Goal: Task Accomplishment & Management: Use online tool/utility

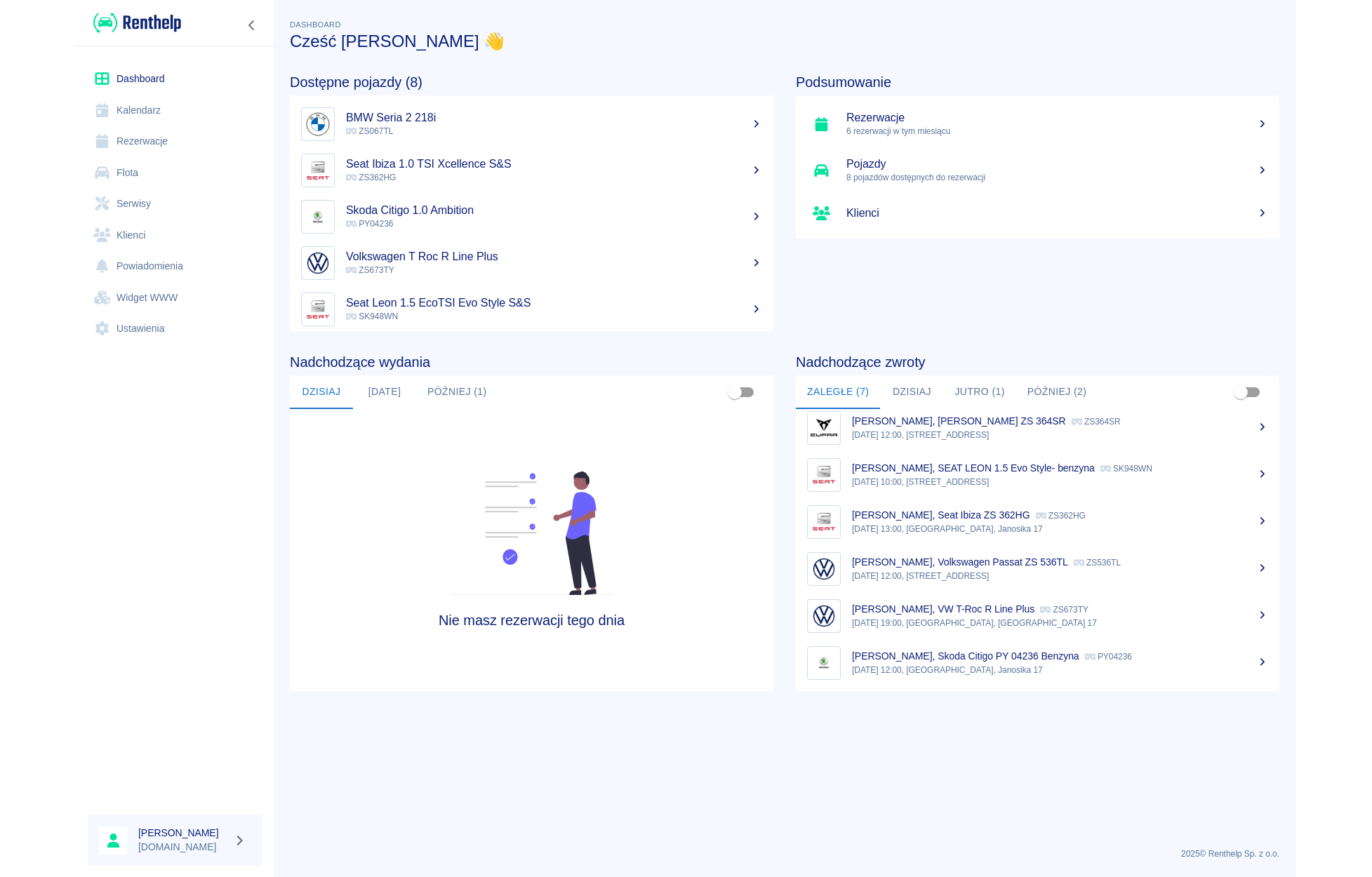
scroll to position [59, 0]
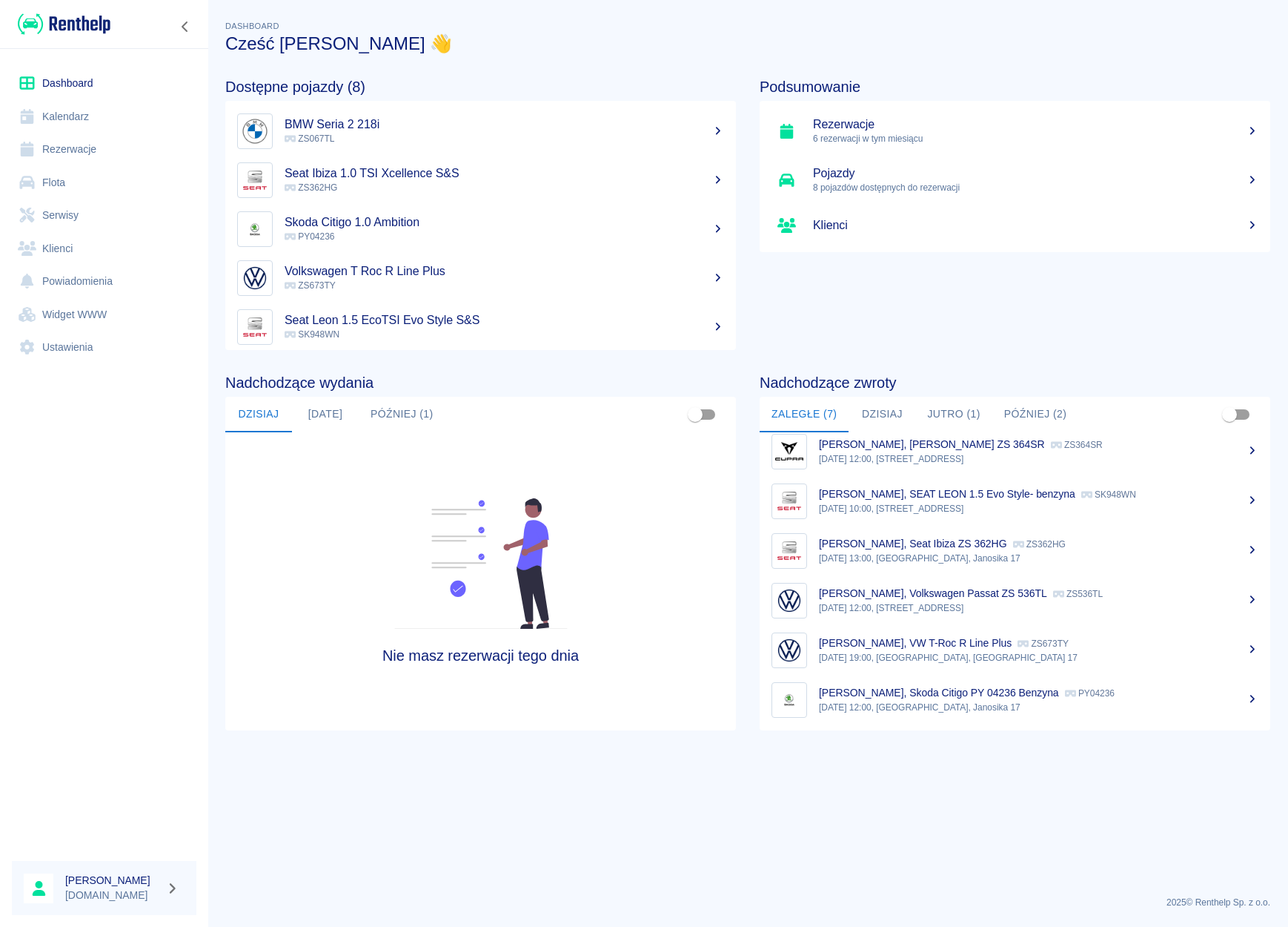
click at [912, 490] on p "[PERSON_NAME], SEAT LEON 1.5 Evo Style- benzyna" at bounding box center [947, 493] width 257 height 12
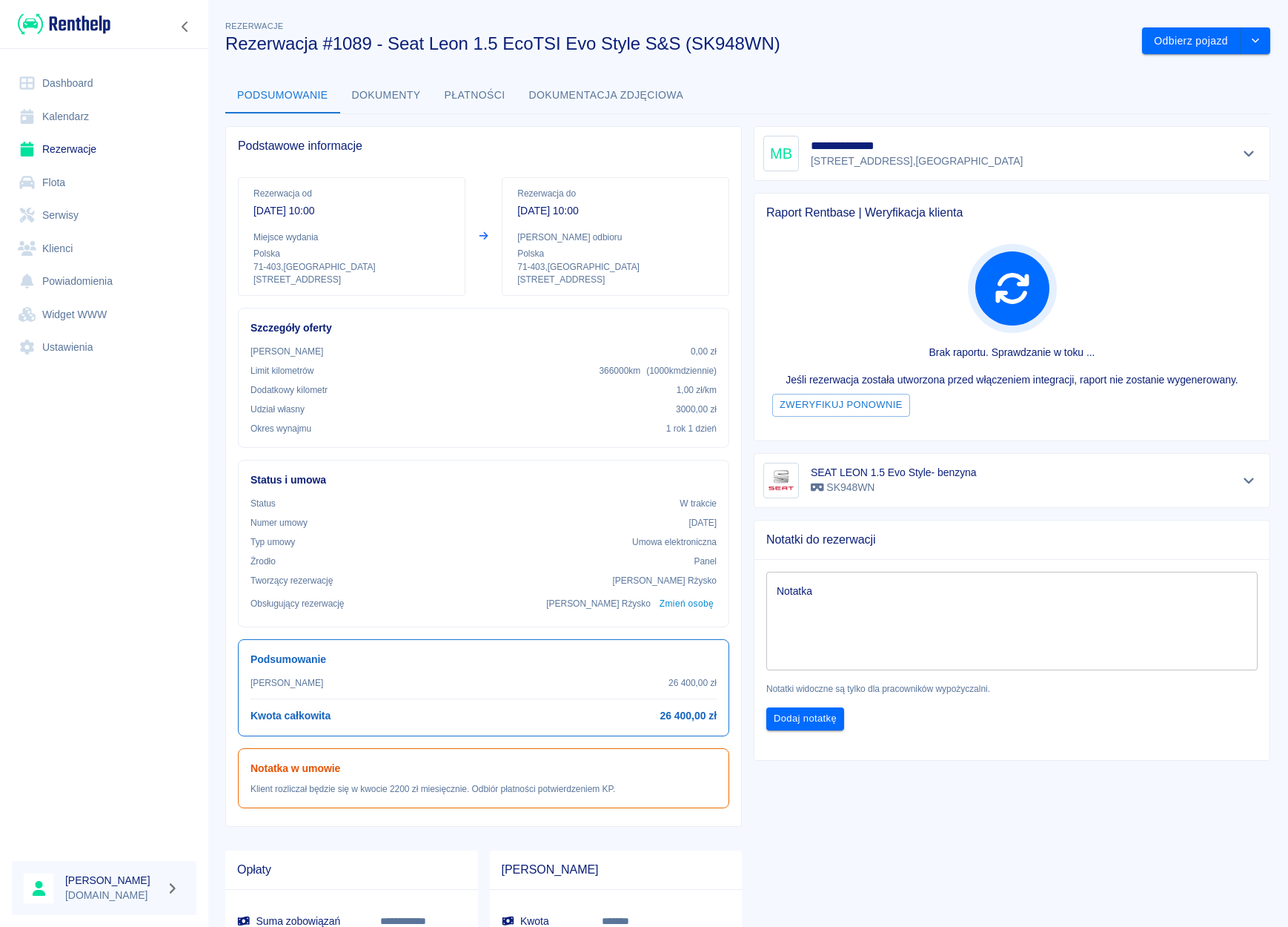
click at [825, 599] on textarea "Notatka" at bounding box center [1011, 620] width 470 height 74
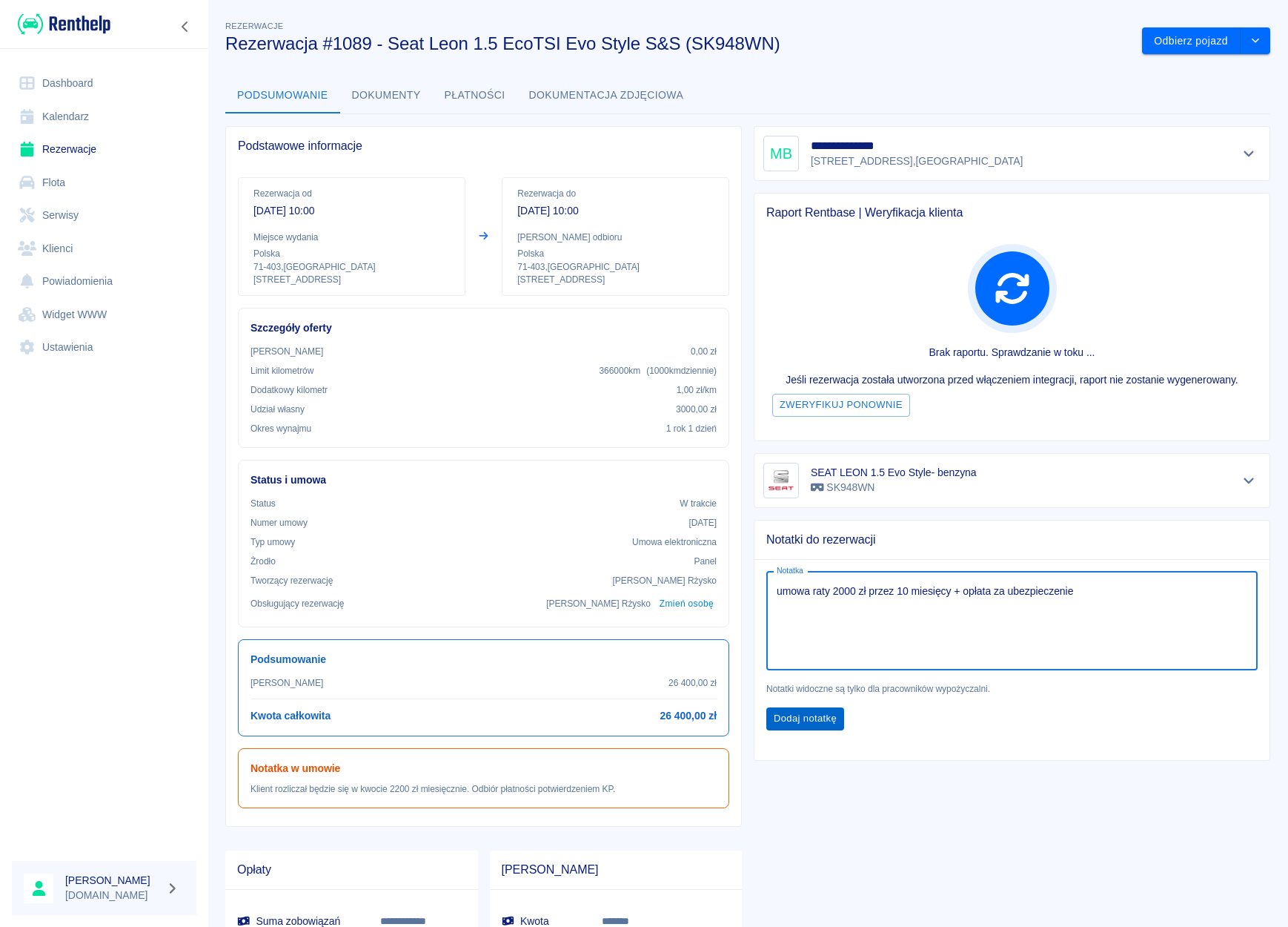
type textarea "umowa raty 2000 zł przez 10 miesięcy + opłata za ubezpieczenie"
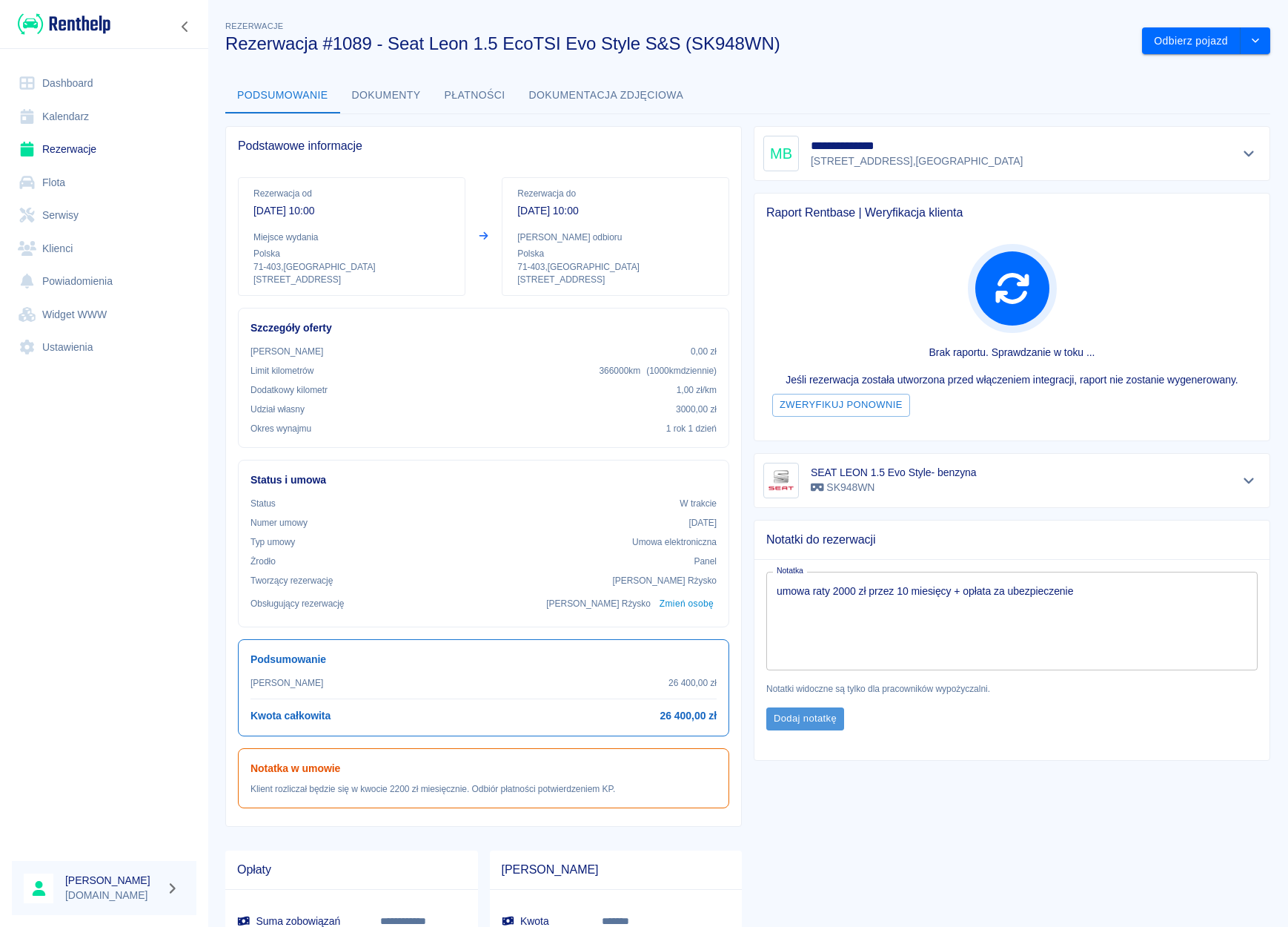
click at [794, 722] on button "Dodaj notatkę" at bounding box center [806, 718] width 78 height 23
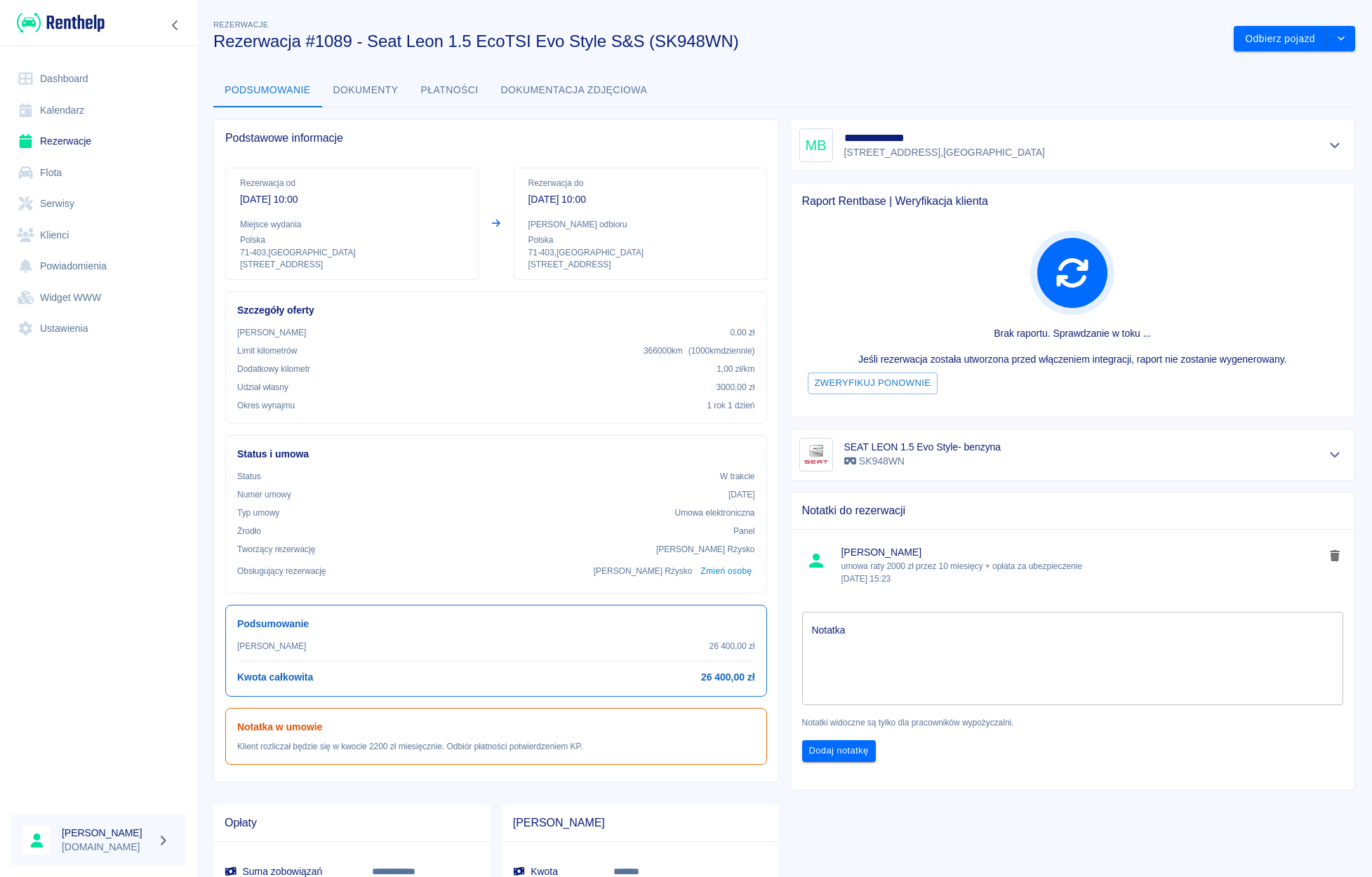
click at [66, 77] on link "Dashboard" at bounding box center [98, 78] width 175 height 31
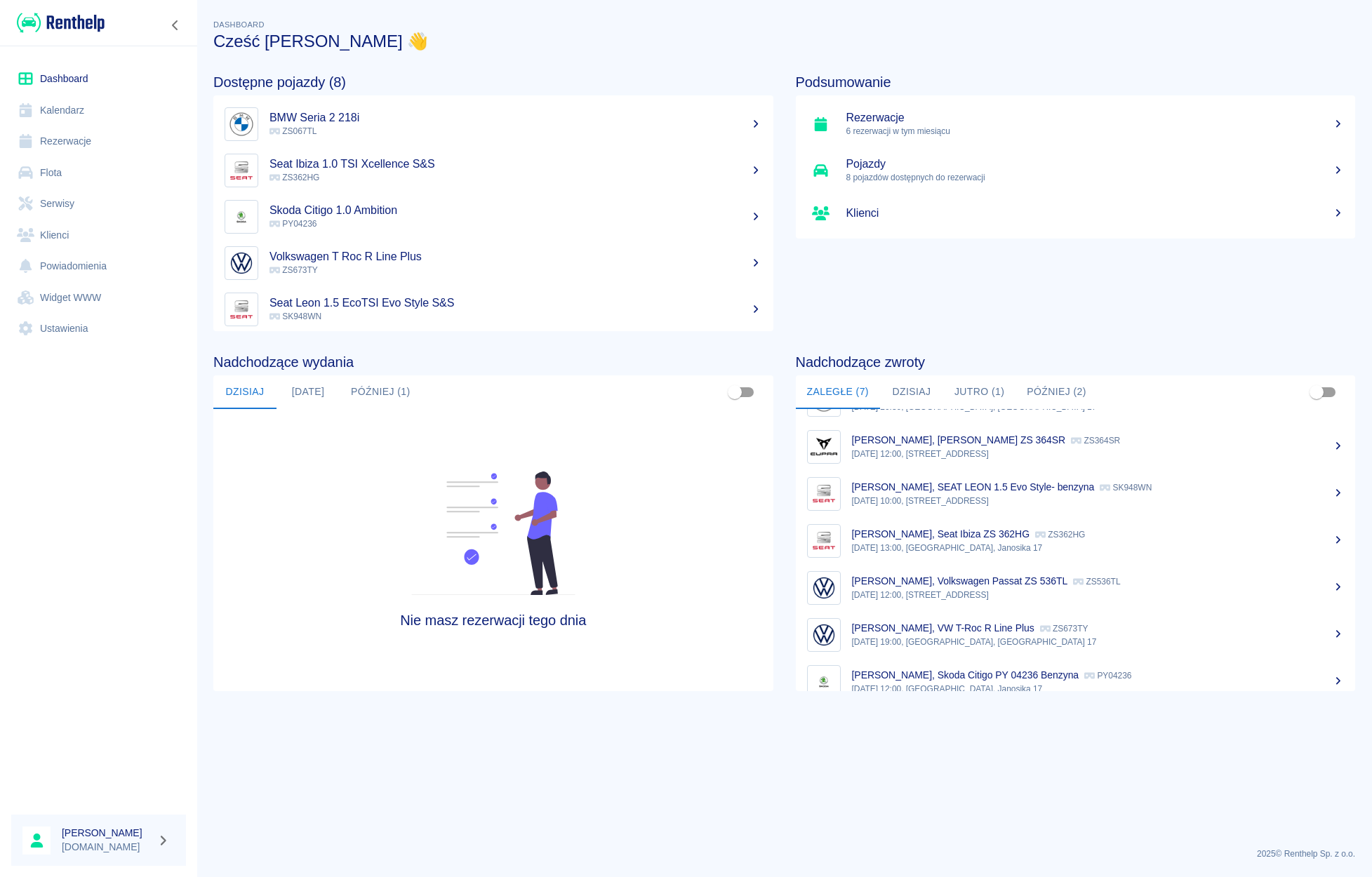
scroll to position [59, 0]
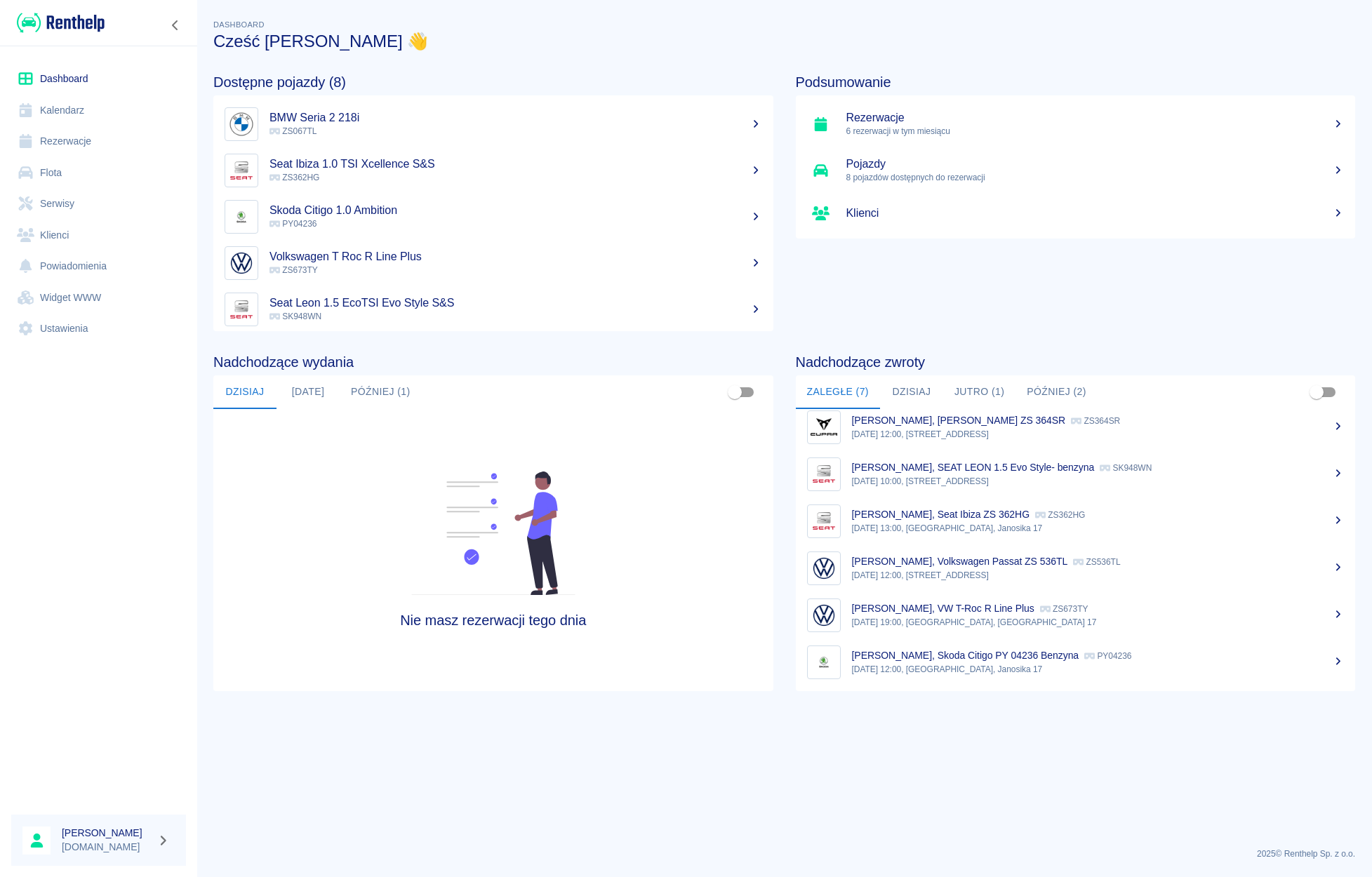
click at [941, 649] on div "[PERSON_NAME], Skoda Citigo PY 04236 Benzyna PY04236" at bounding box center [1098, 656] width 493 height 15
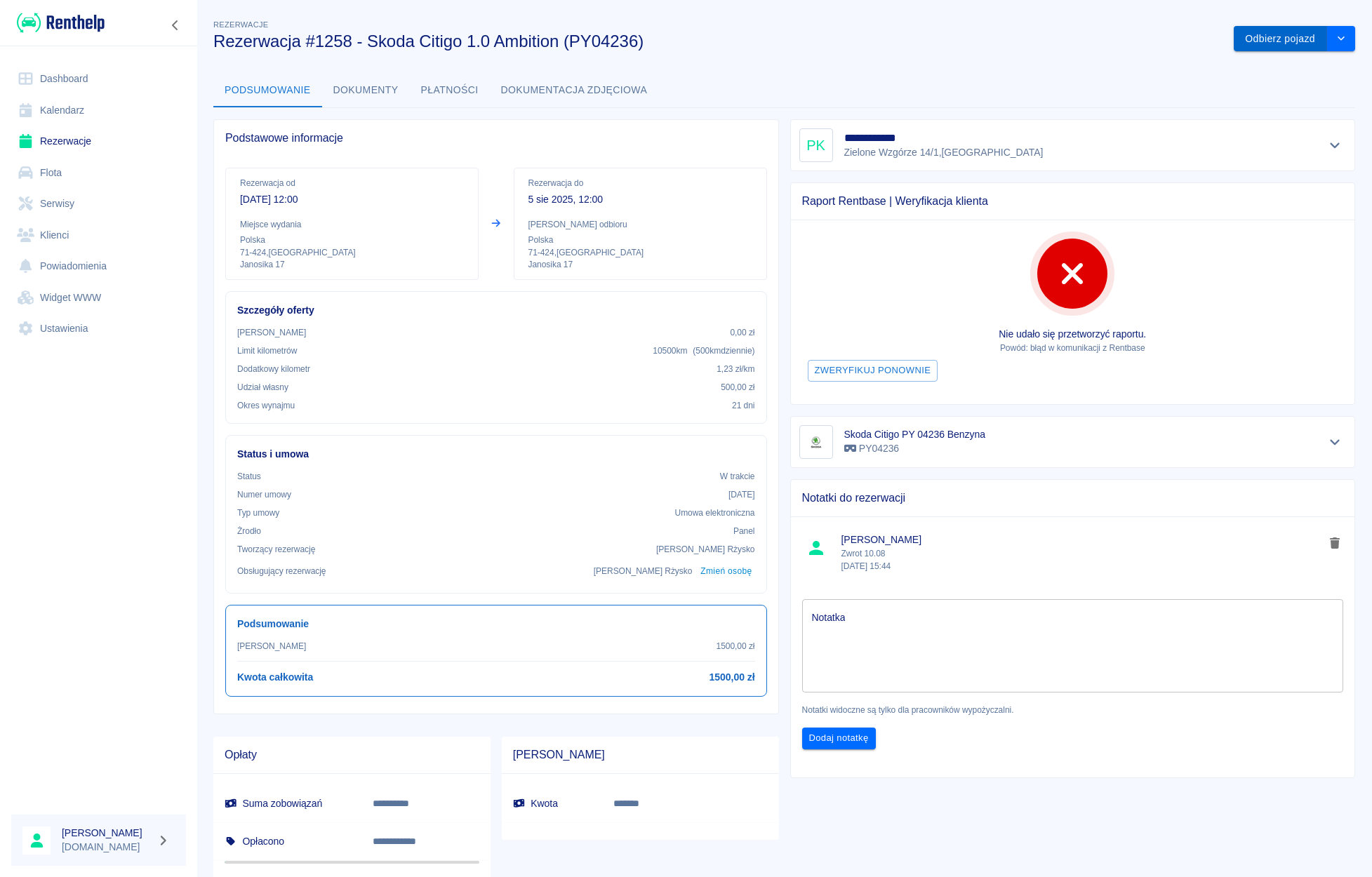
click at [1220, 38] on button "Odbierz pojazd" at bounding box center [1280, 38] width 94 height 26
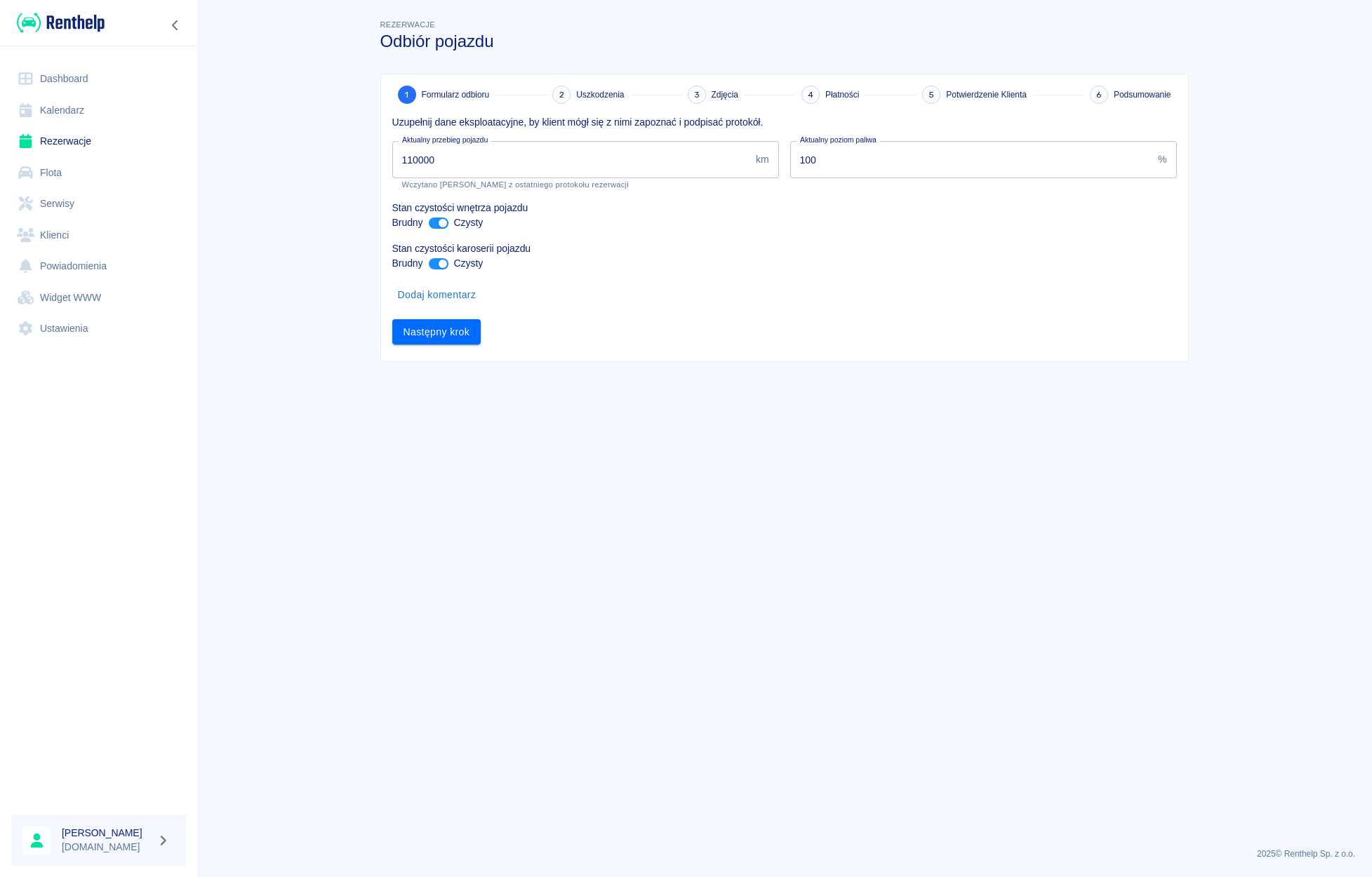
drag, startPoint x: 492, startPoint y: 168, endPoint x: 292, endPoint y: 164, distance: 200.0
click at [392, 163] on input "110000" at bounding box center [571, 159] width 358 height 37
type input "114636"
click at [257, 162] on main "Rezerwacje Odbiór pojazdu 1 Formularz odbioru 2 Uszkodzenia 3 Zdjęcia 4 Płatnoś…" at bounding box center [784, 426] width 1175 height 819
click at [428, 331] on button "Następny krok" at bounding box center [437, 332] width 89 height 26
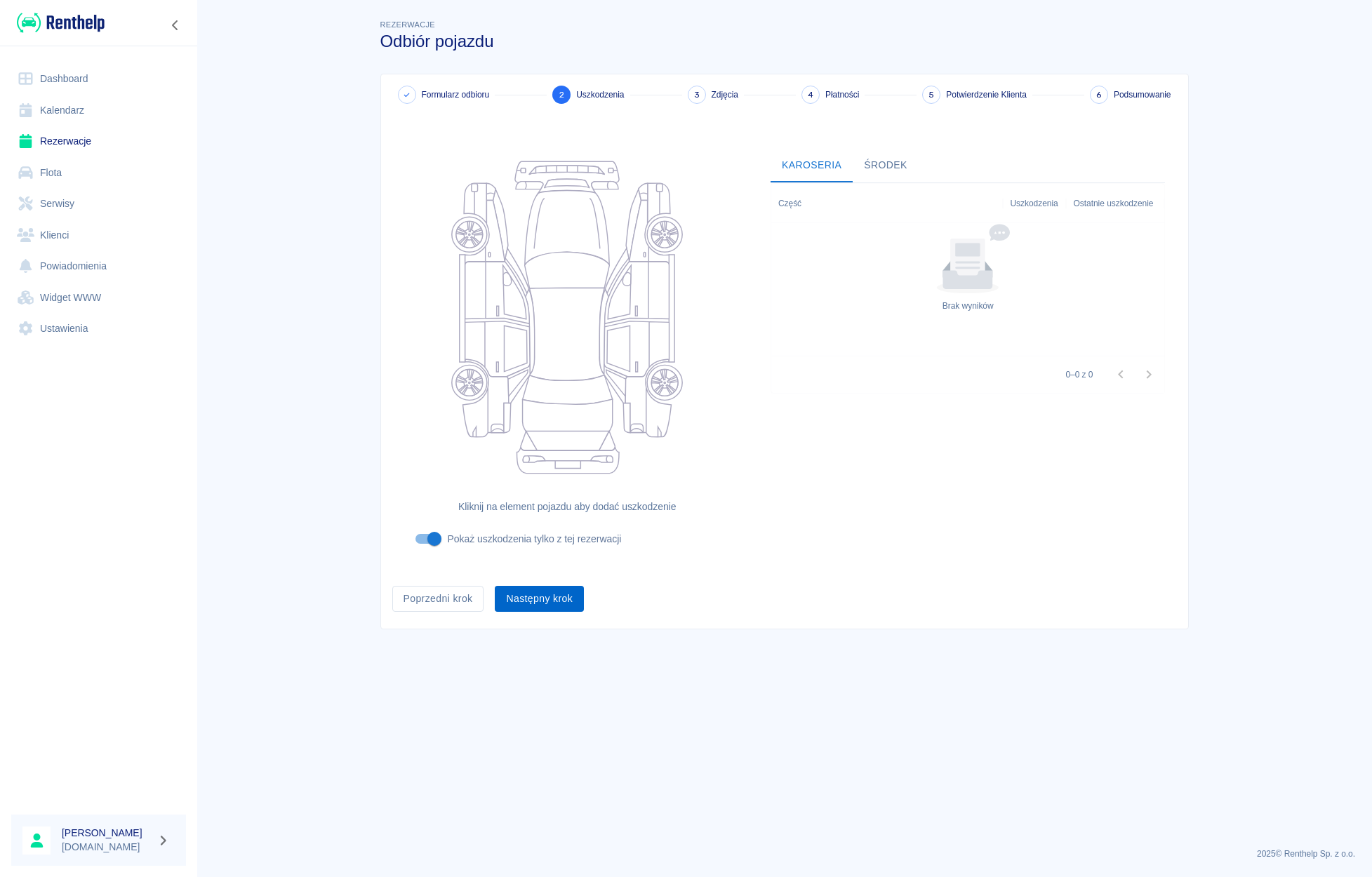
click at [527, 602] on button "Następny krok" at bounding box center [539, 598] width 89 height 26
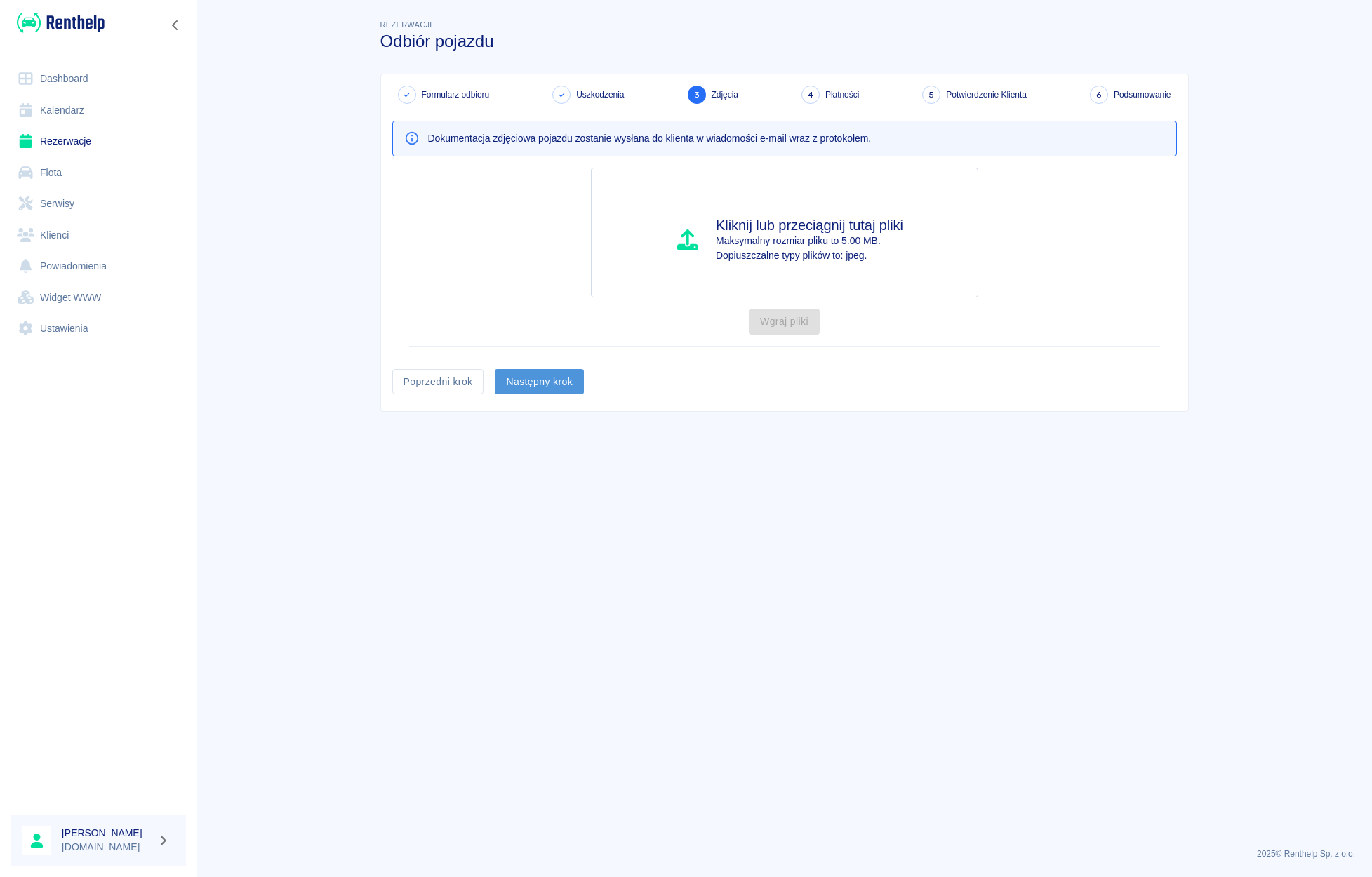
click at [547, 382] on button "Następny krok" at bounding box center [539, 381] width 89 height 26
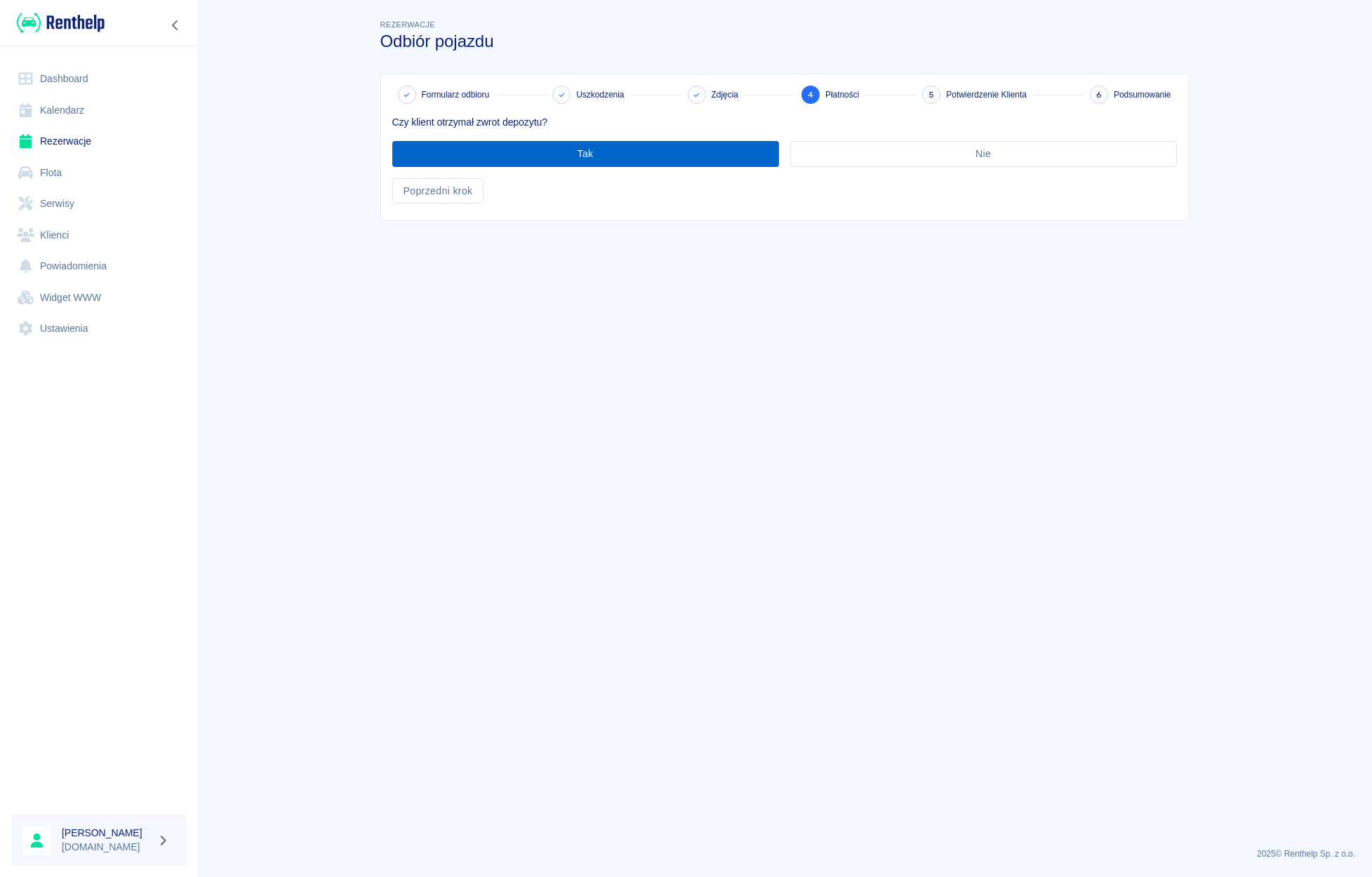
click at [544, 159] on button "Tak" at bounding box center [585, 153] width 387 height 26
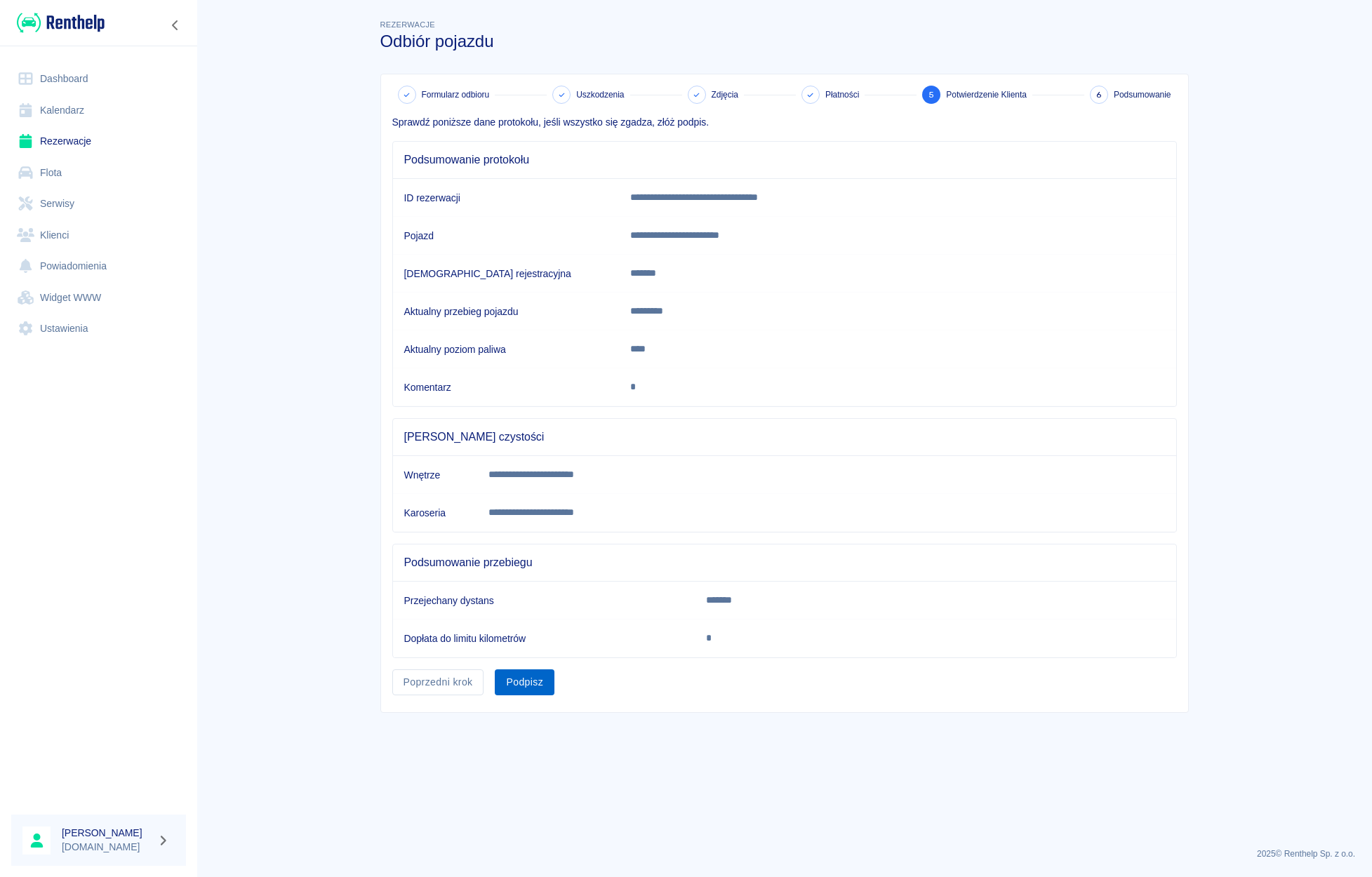
click at [533, 676] on button "Podpisz" at bounding box center [524, 681] width 60 height 26
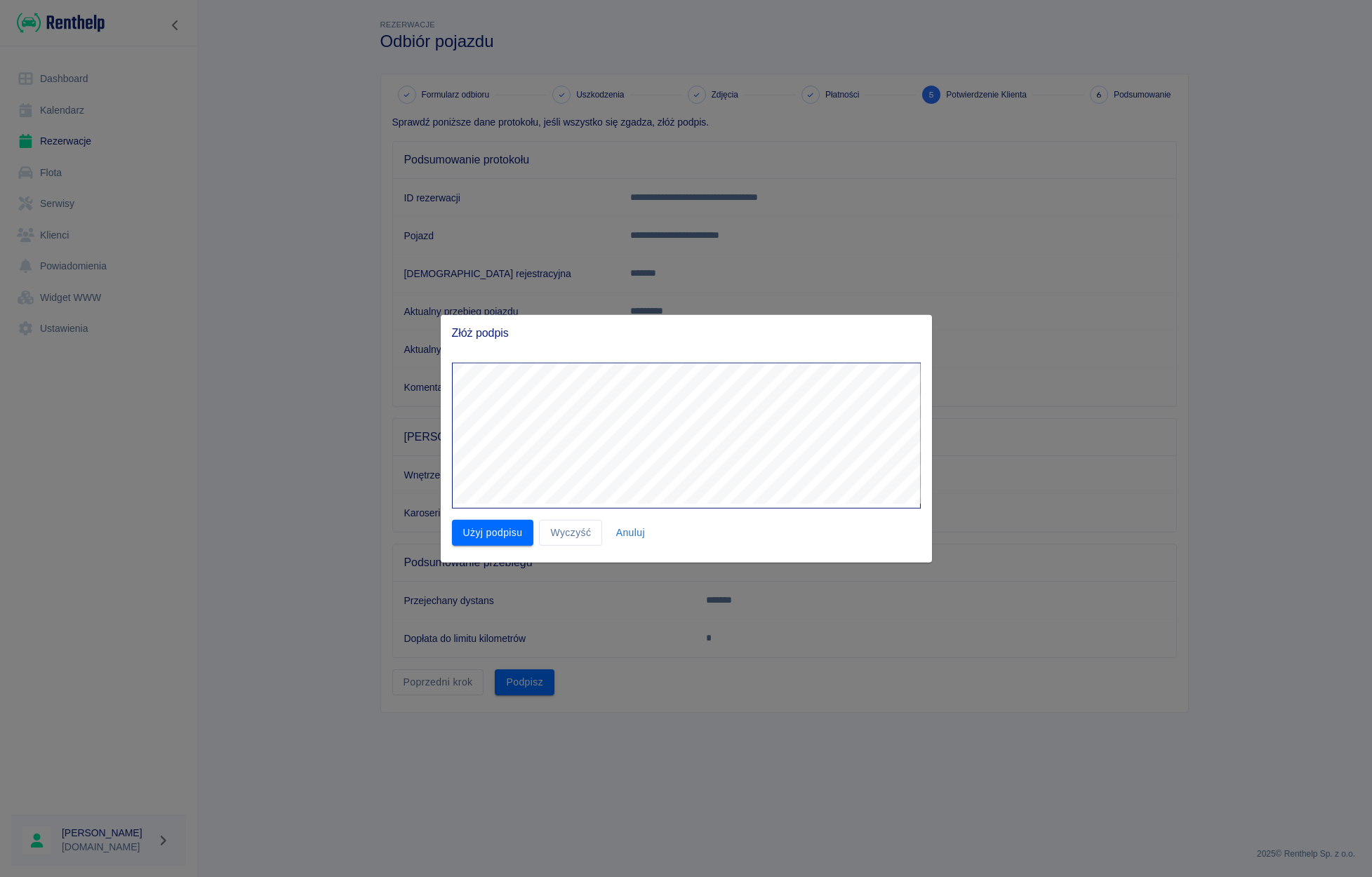
click at [585, 347] on div "Złóż podpis Użyj podpisu Wyczyść Anuluj" at bounding box center [686, 438] width 492 height 248
click at [477, 537] on button "Użyj podpisu" at bounding box center [493, 532] width 82 height 26
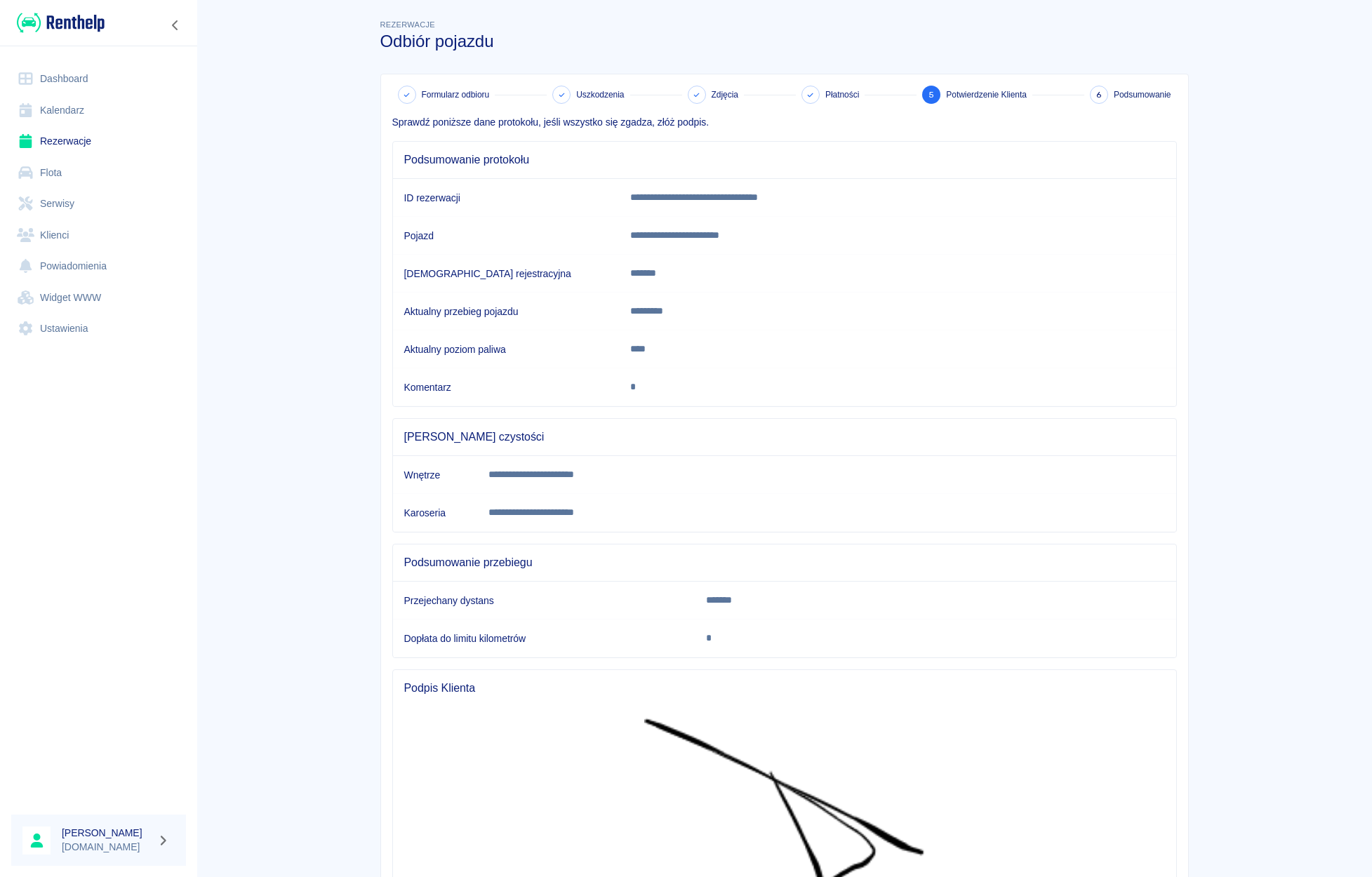
scroll to position [184, 0]
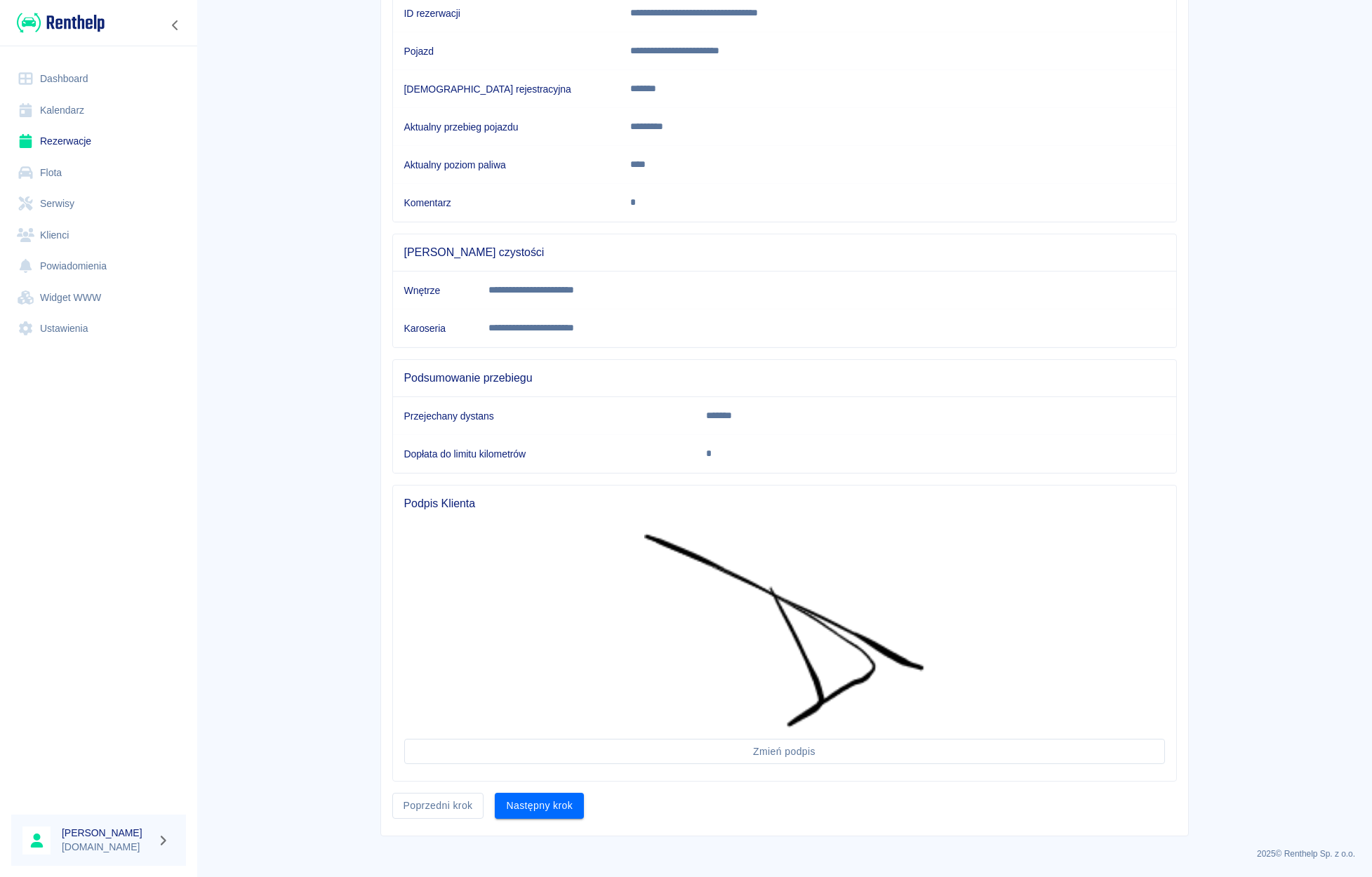
click at [514, 791] on div "Następny krok" at bounding box center [534, 800] width 100 height 37
click at [512, 807] on button "Następny krok" at bounding box center [539, 805] width 89 height 26
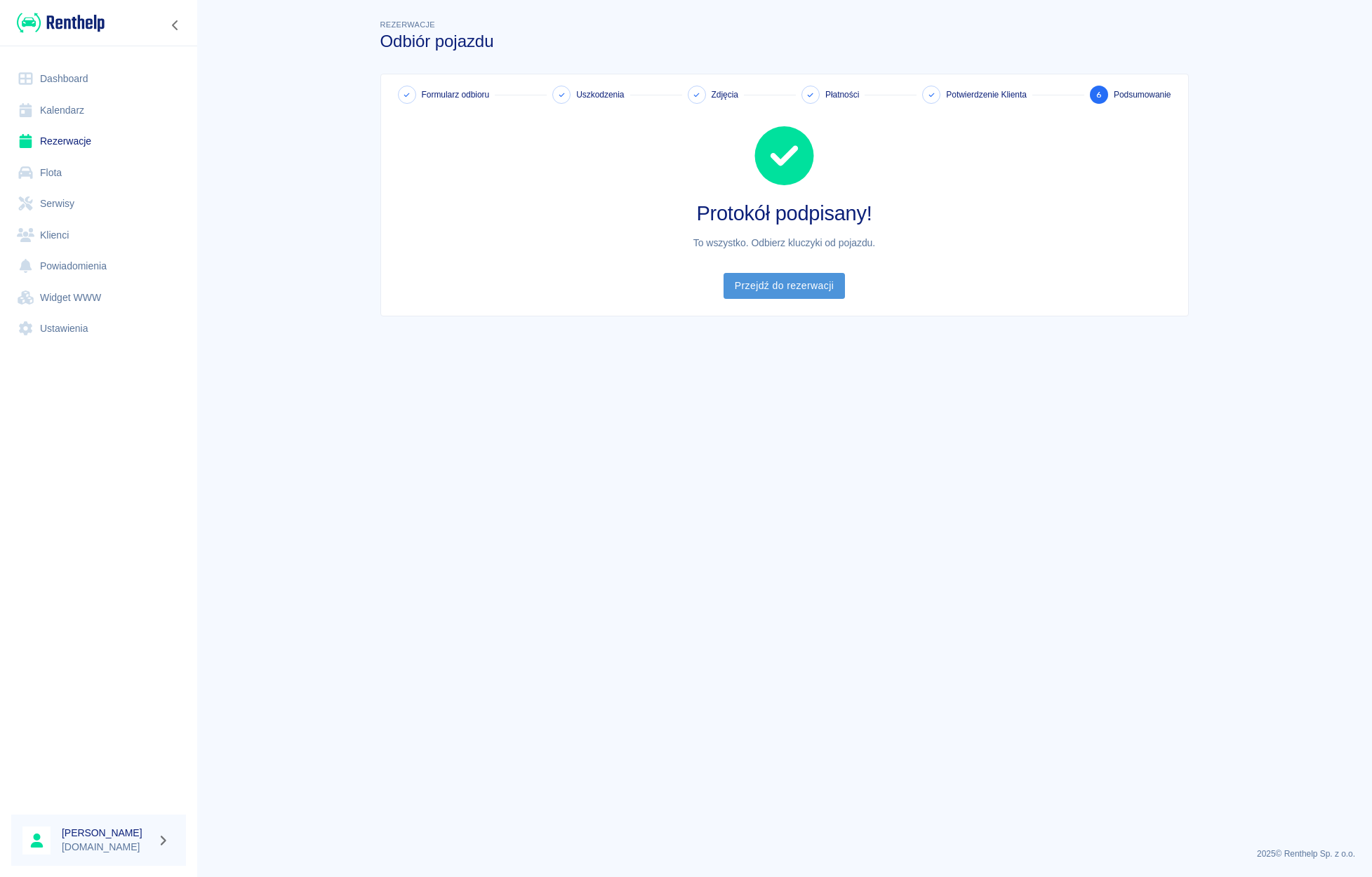
click at [764, 293] on link "Przejdź do rezerwacji" at bounding box center [784, 285] width 121 height 26
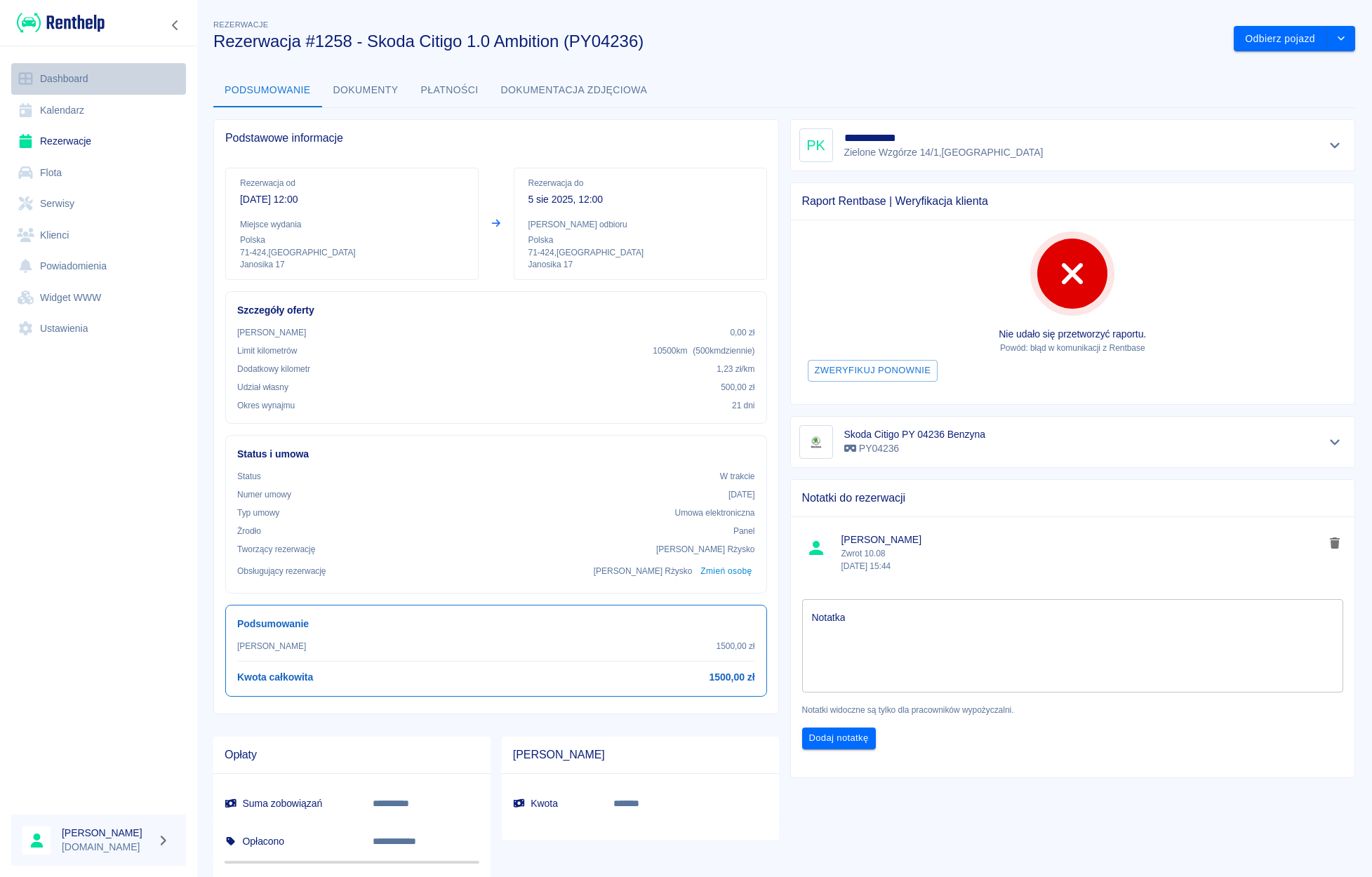
click at [38, 83] on link "Dashboard" at bounding box center [98, 78] width 175 height 31
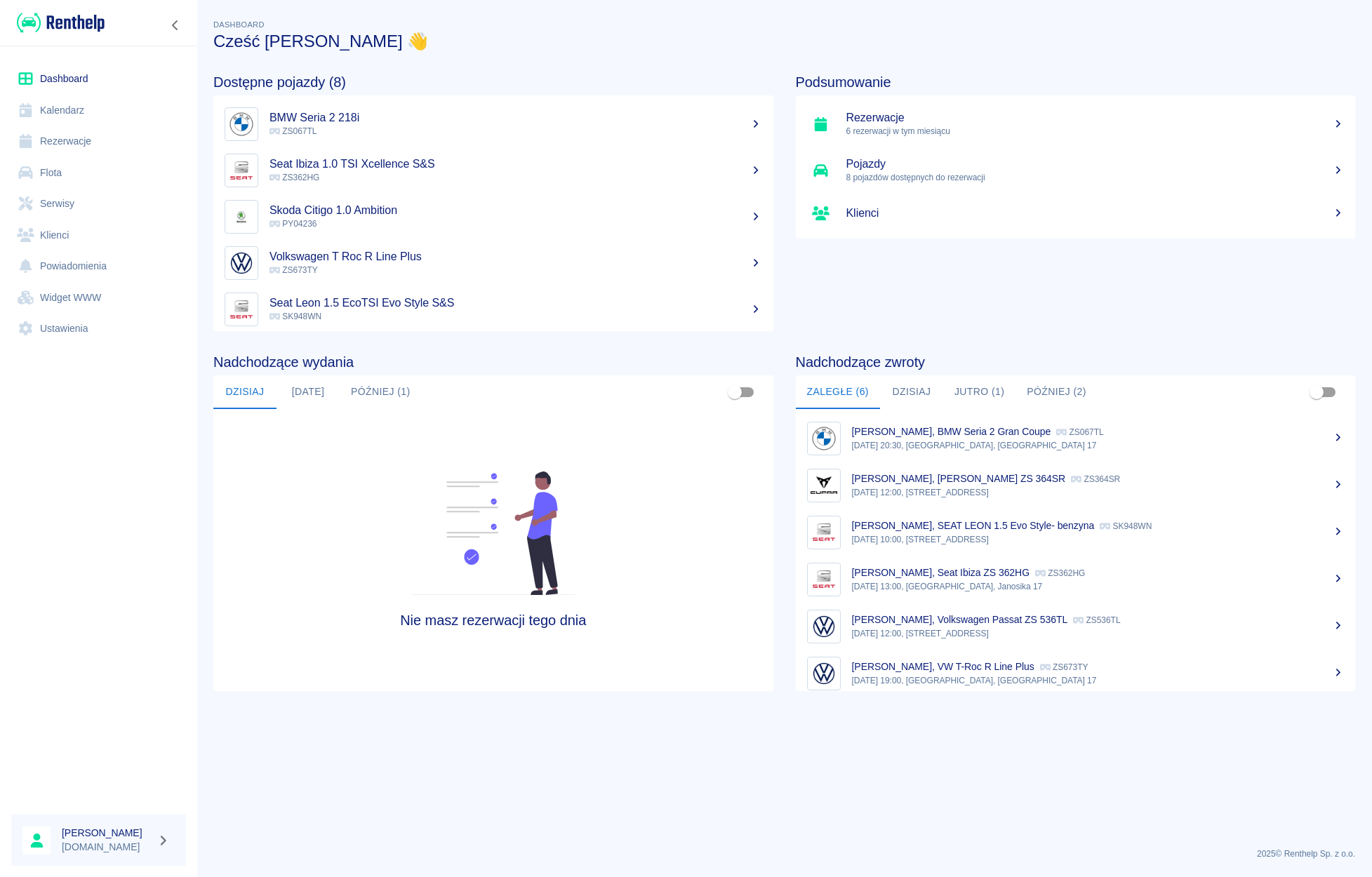
scroll to position [11, 0]
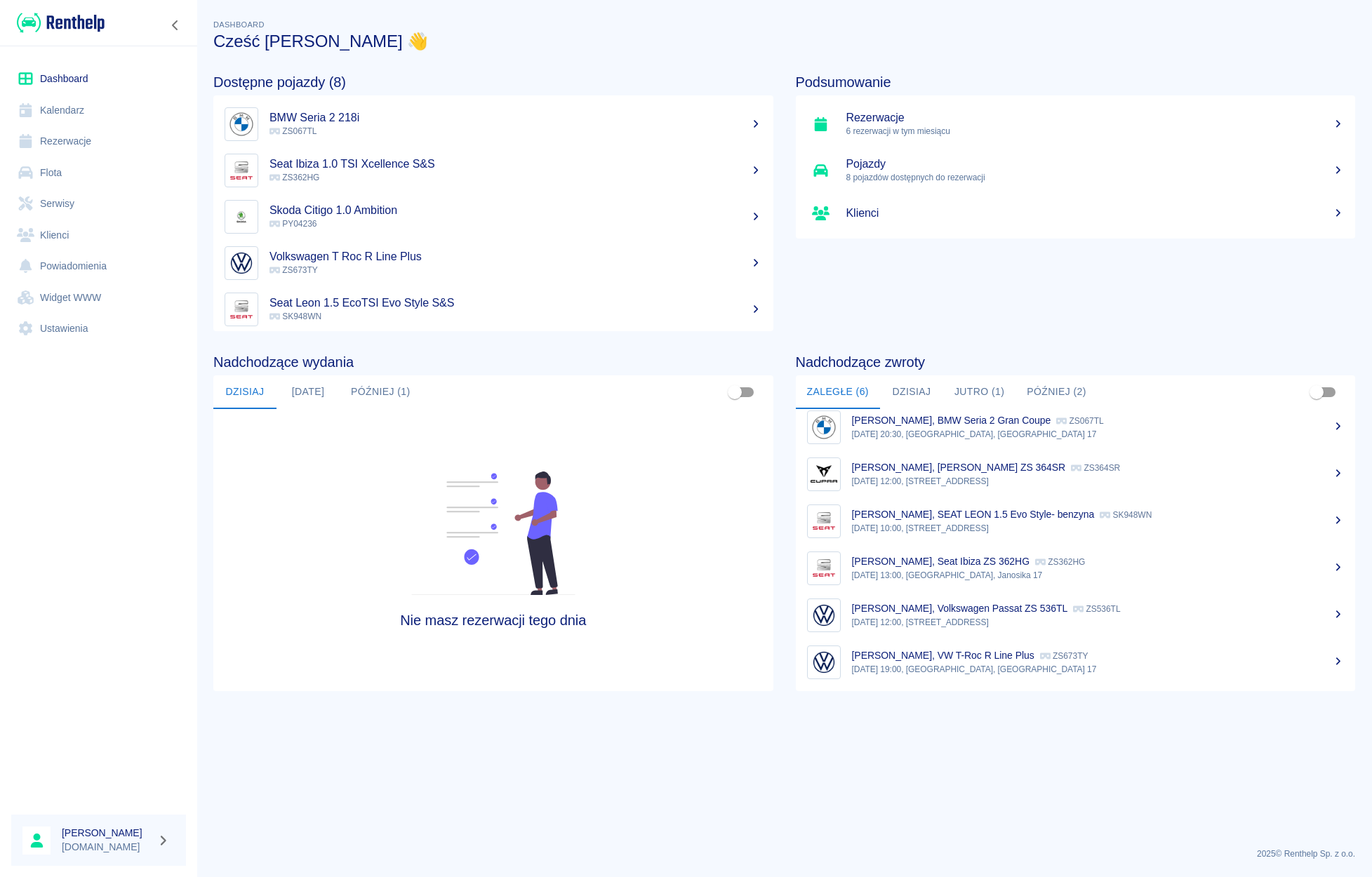
click at [936, 676] on link "[PERSON_NAME], VW T-Roc R Line Plus ZS673TY [DATE] 19:00, [GEOGRAPHIC_DATA], Ja…" at bounding box center [1076, 662] width 560 height 47
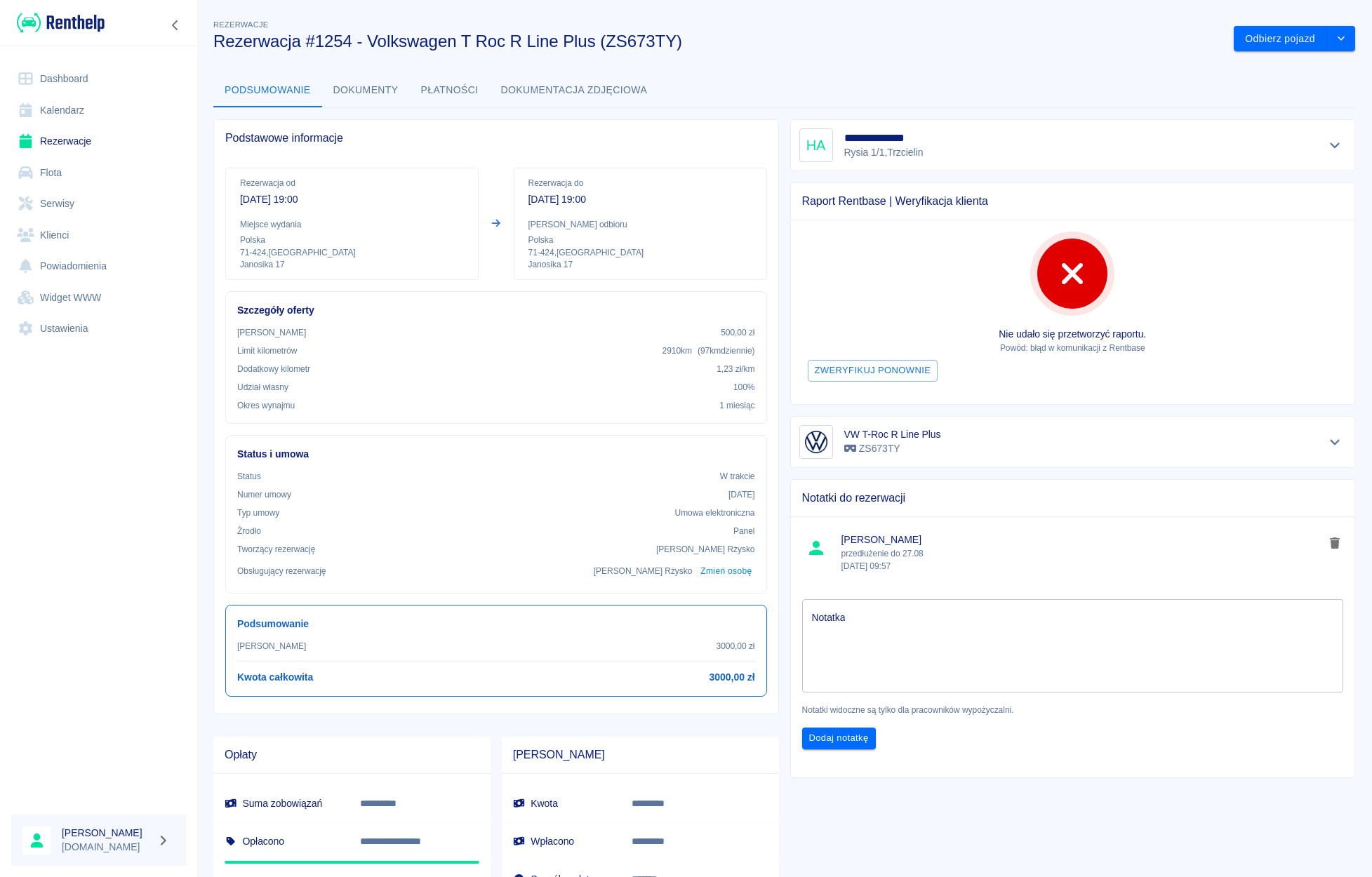
click at [67, 71] on link "Dashboard" at bounding box center [98, 78] width 175 height 31
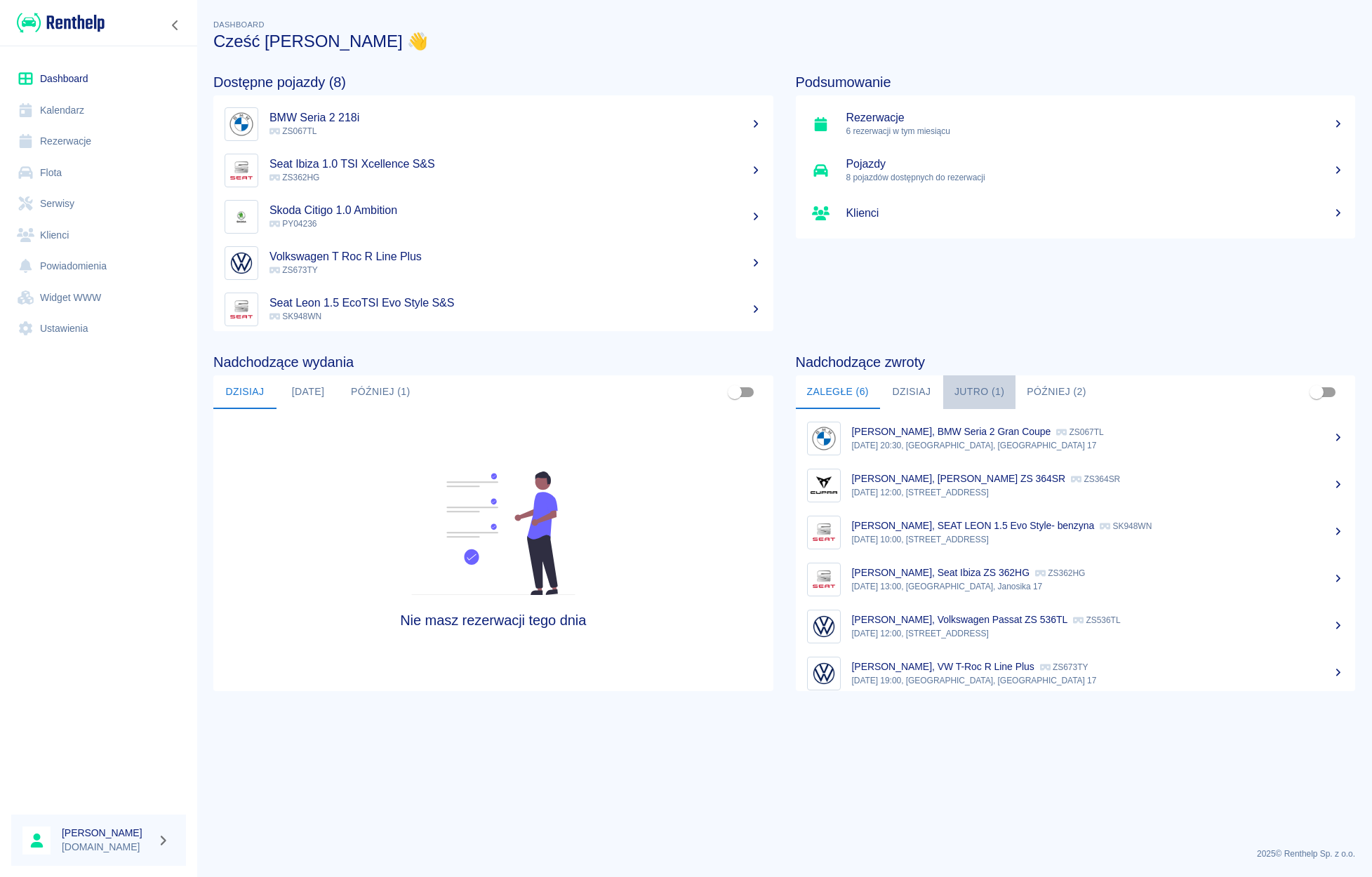
click at [965, 391] on button "Jutro (1)" at bounding box center [980, 392] width 72 height 34
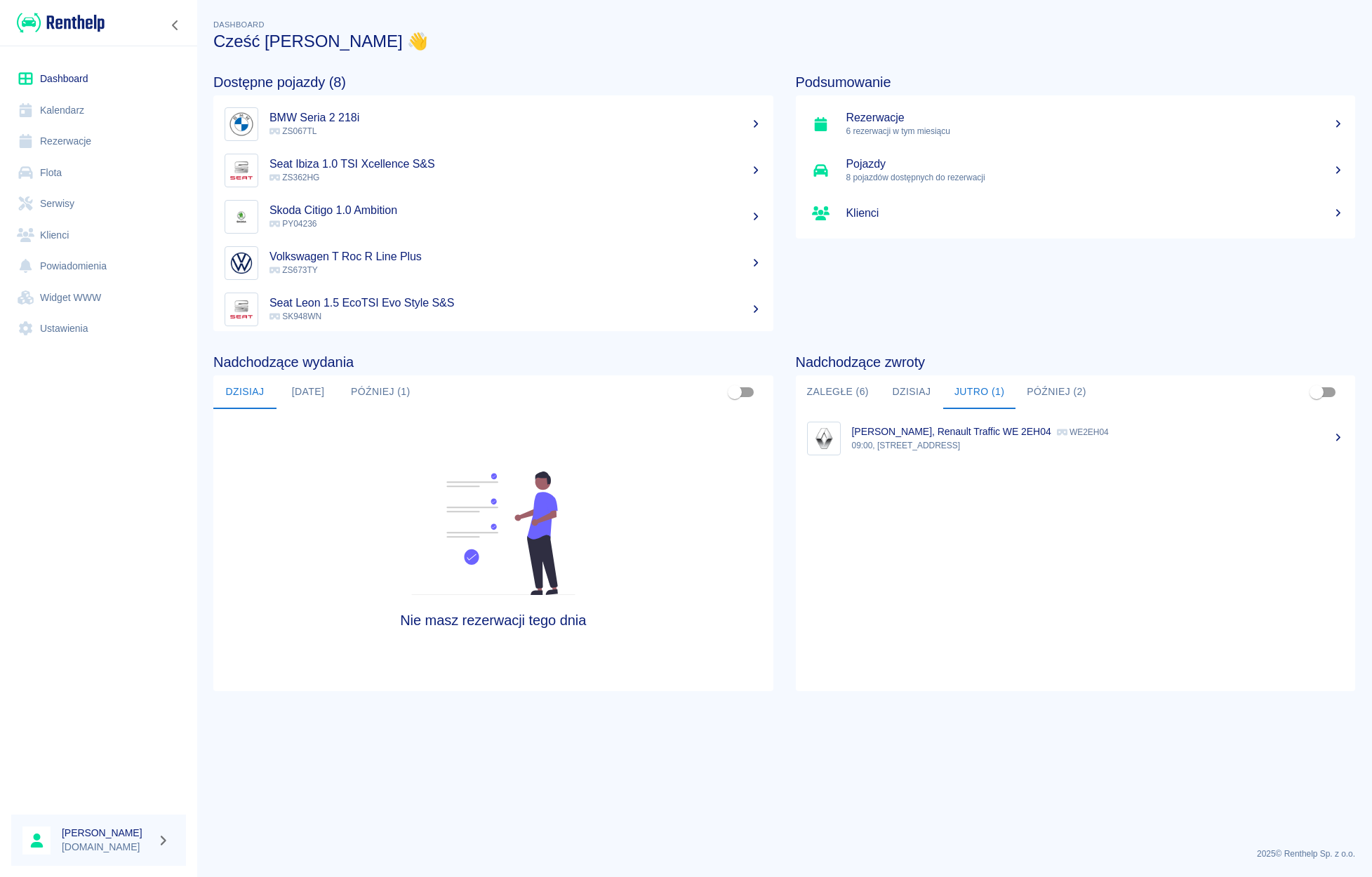
click at [1041, 390] on button "Później (2)" at bounding box center [1056, 392] width 82 height 34
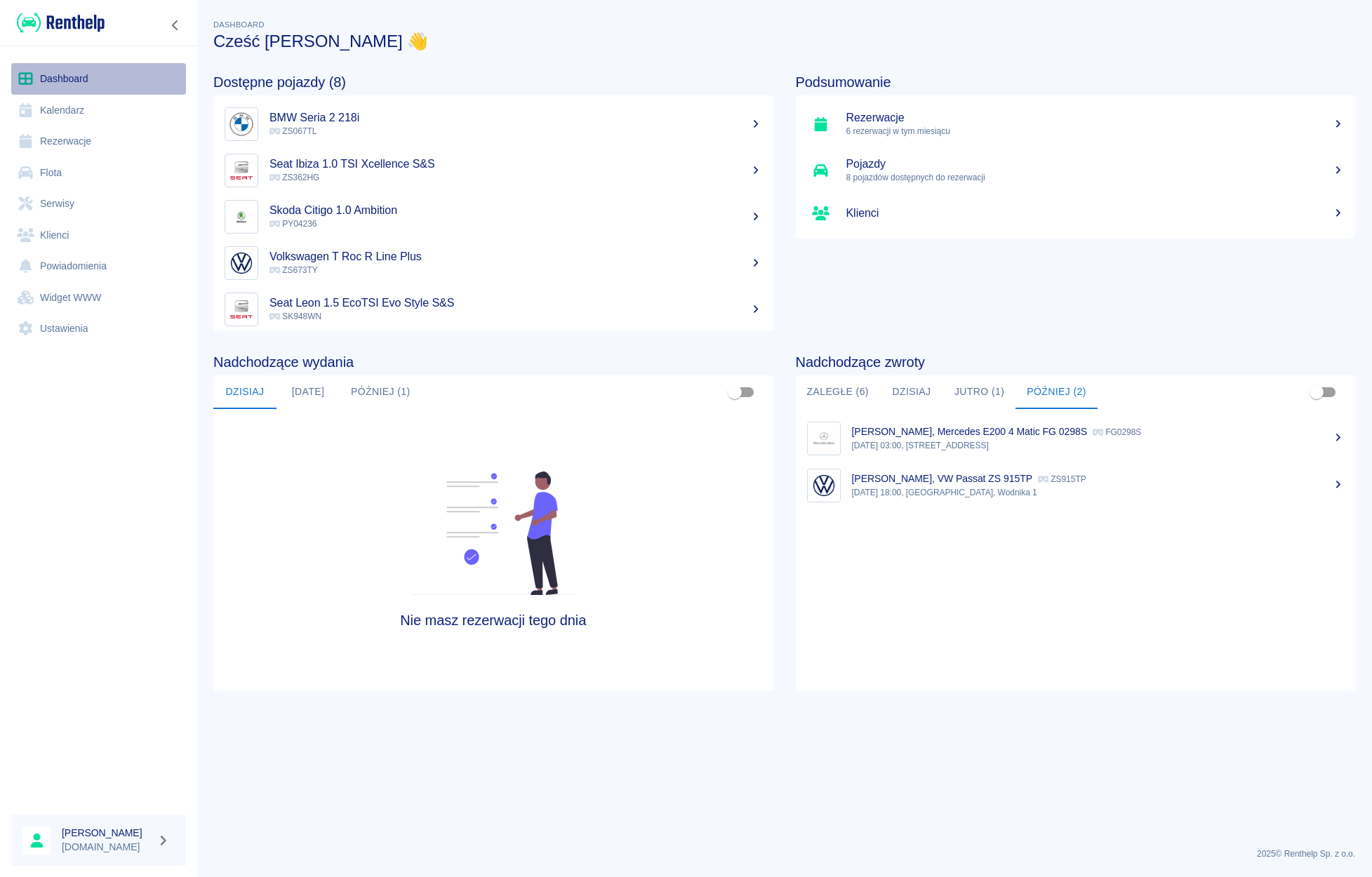
click at [60, 79] on link "Dashboard" at bounding box center [98, 78] width 175 height 31
click at [987, 402] on button "Jutro (1)" at bounding box center [980, 392] width 72 height 34
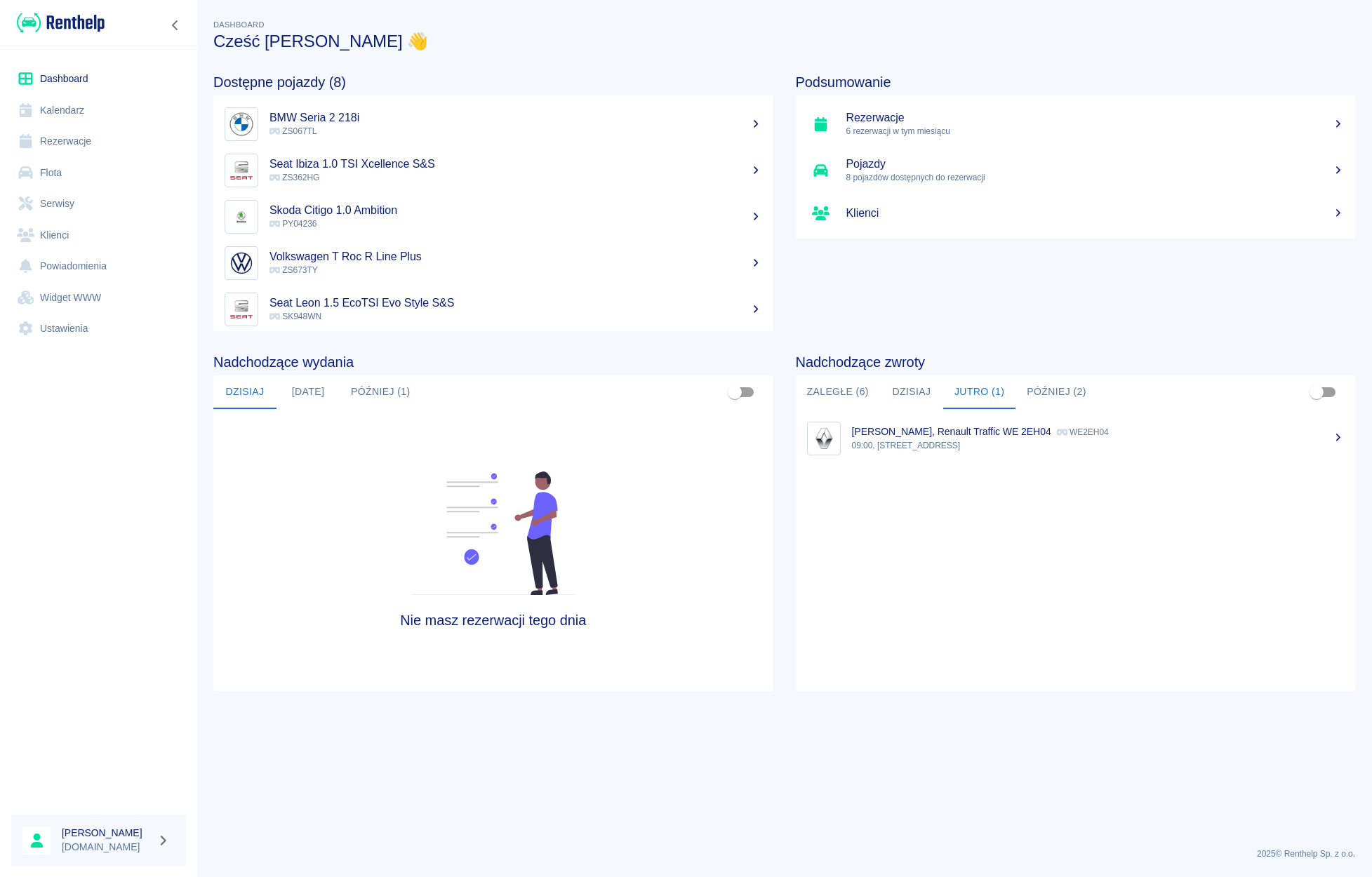
click at [910, 438] on div "[PERSON_NAME], Renault Traffic WE 2EH04 WE2EH04" at bounding box center [1098, 432] width 493 height 15
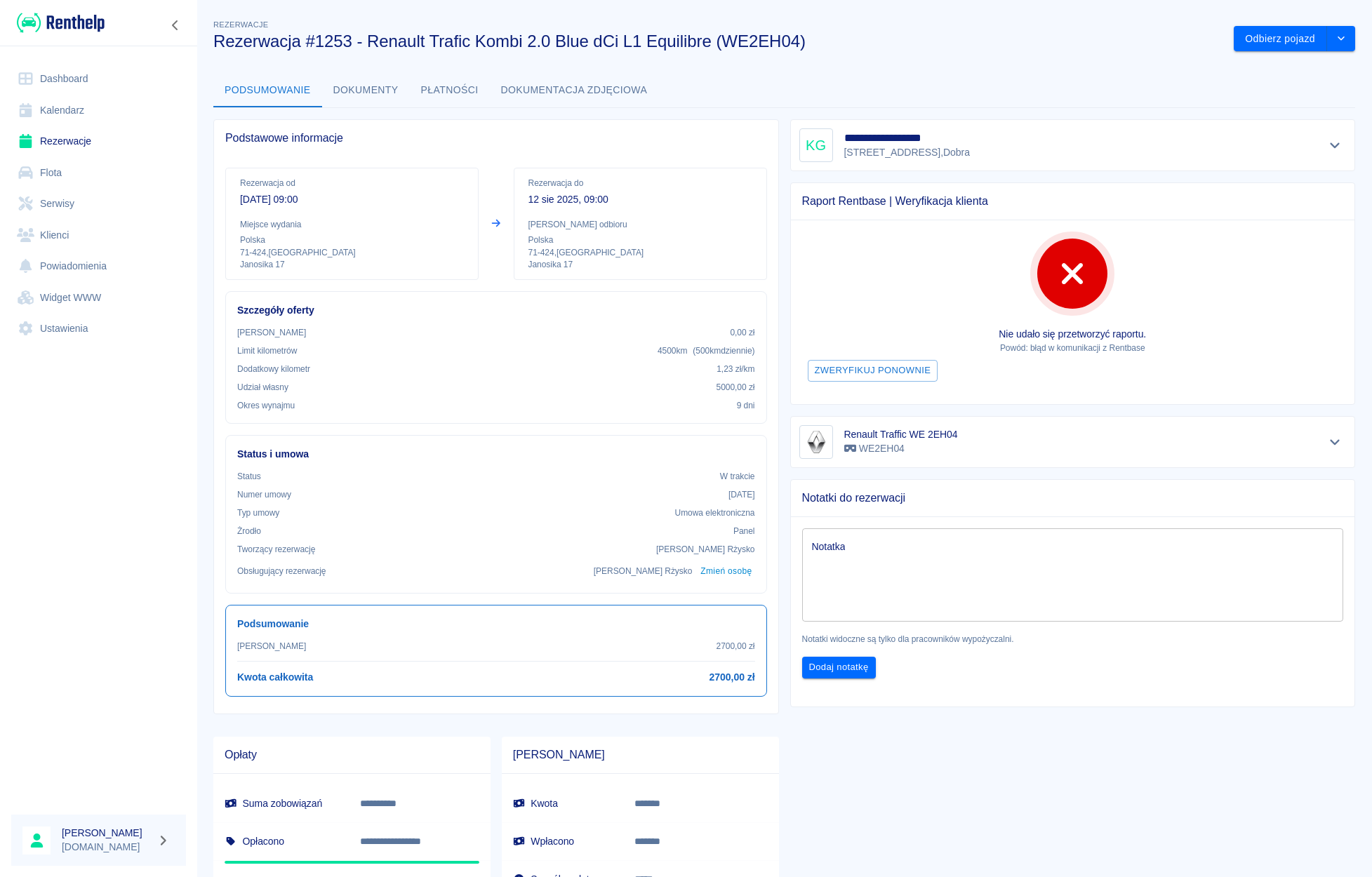
click at [63, 137] on link "Rezerwacje" at bounding box center [98, 141] width 175 height 31
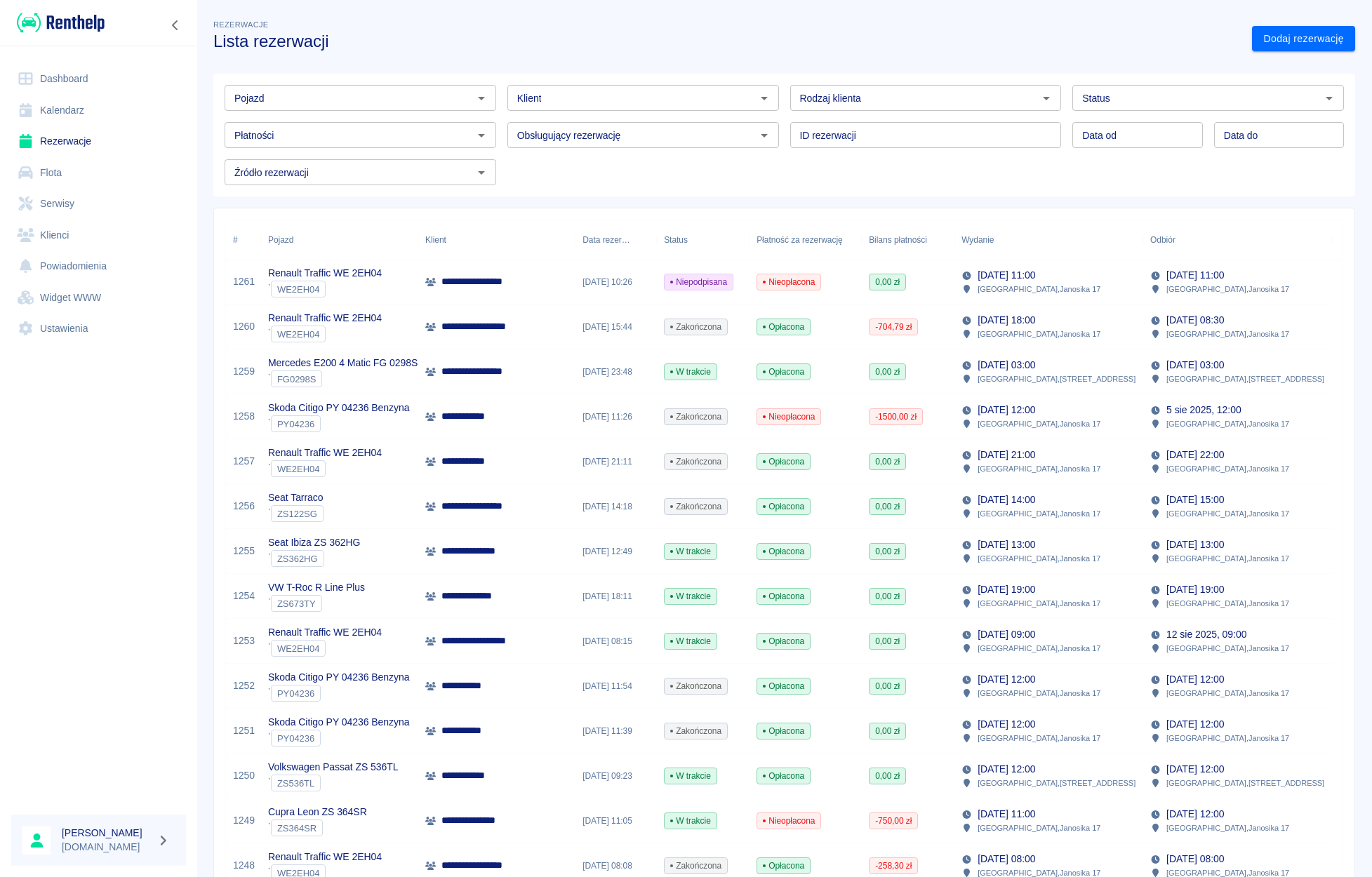
click at [473, 98] on icon "Otwórz" at bounding box center [481, 98] width 17 height 17
click at [360, 115] on ul "Mercedes E200 4 Matic FG 0298S - FG0298S" at bounding box center [359, 128] width 269 height 34
click at [357, 128] on li "Mercedes E200 4 Matic FG 0298S - FG0298S" at bounding box center [359, 128] width 269 height 23
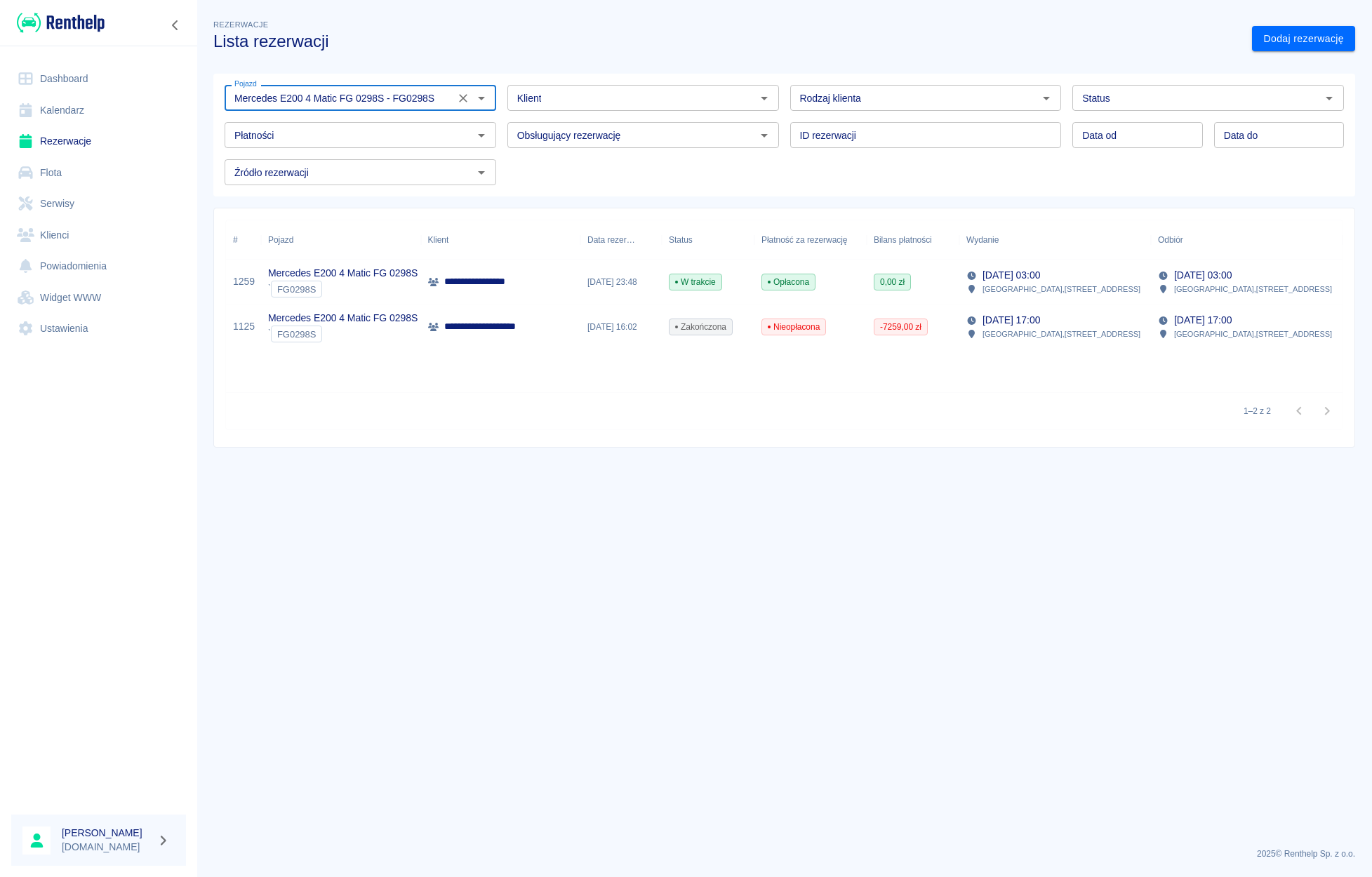
type input "Mercedes E200 4 Matic FG 0298S - FG0298S"
click at [458, 335] on div "**********" at bounding box center [500, 327] width 160 height 45
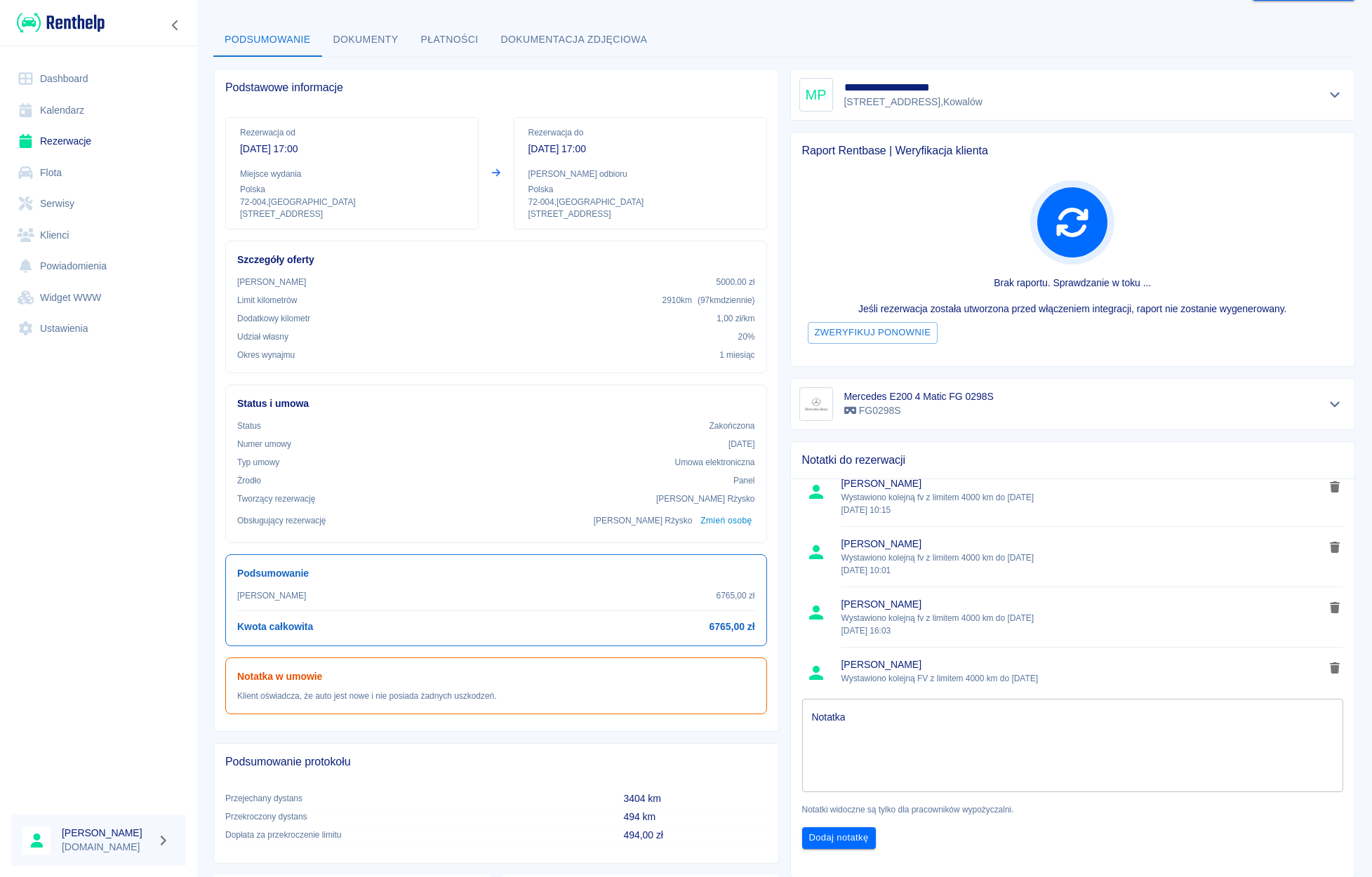
scroll to position [237, 0]
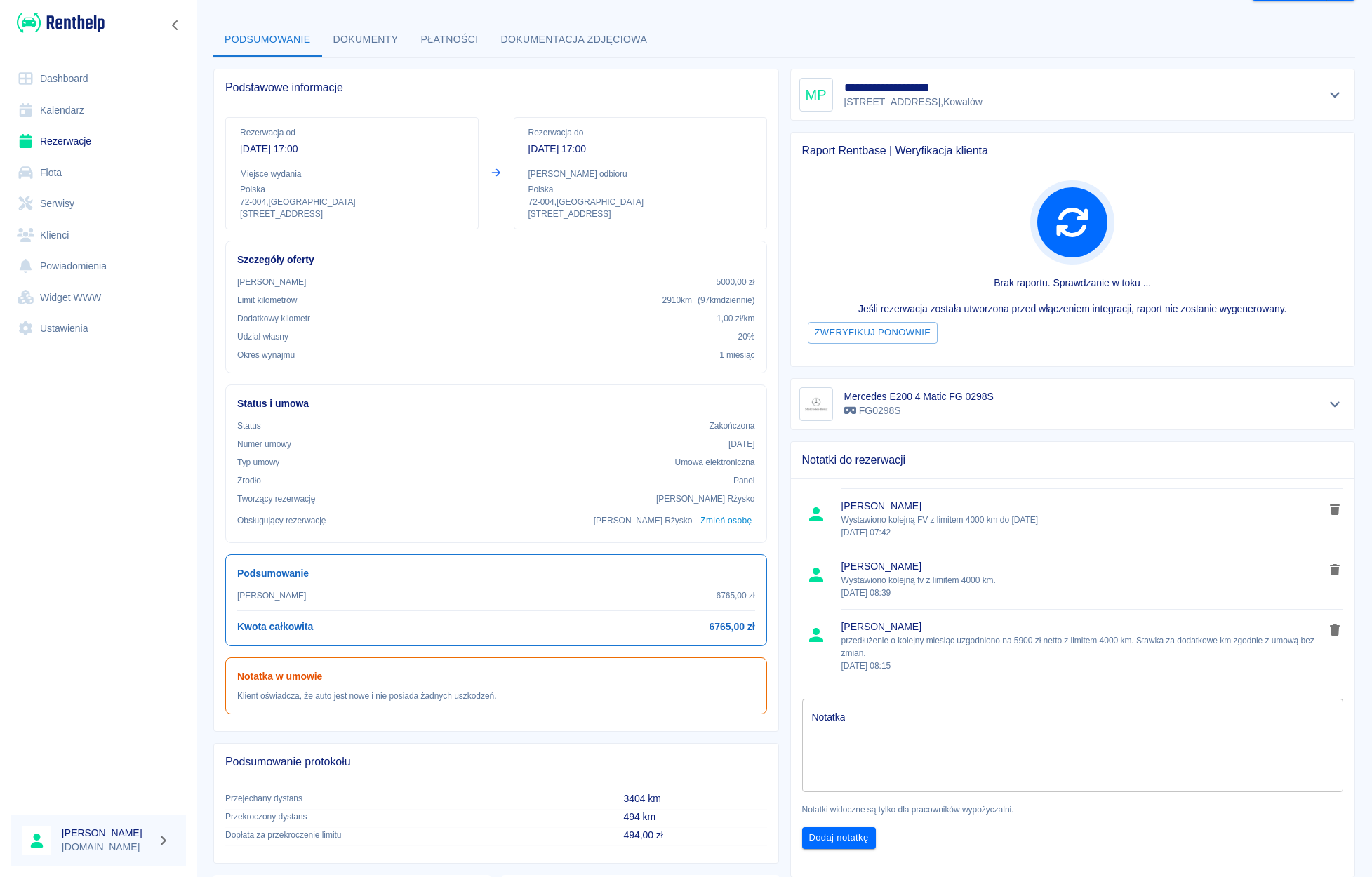
click at [369, 43] on button "Dokumenty" at bounding box center [366, 40] width 88 height 34
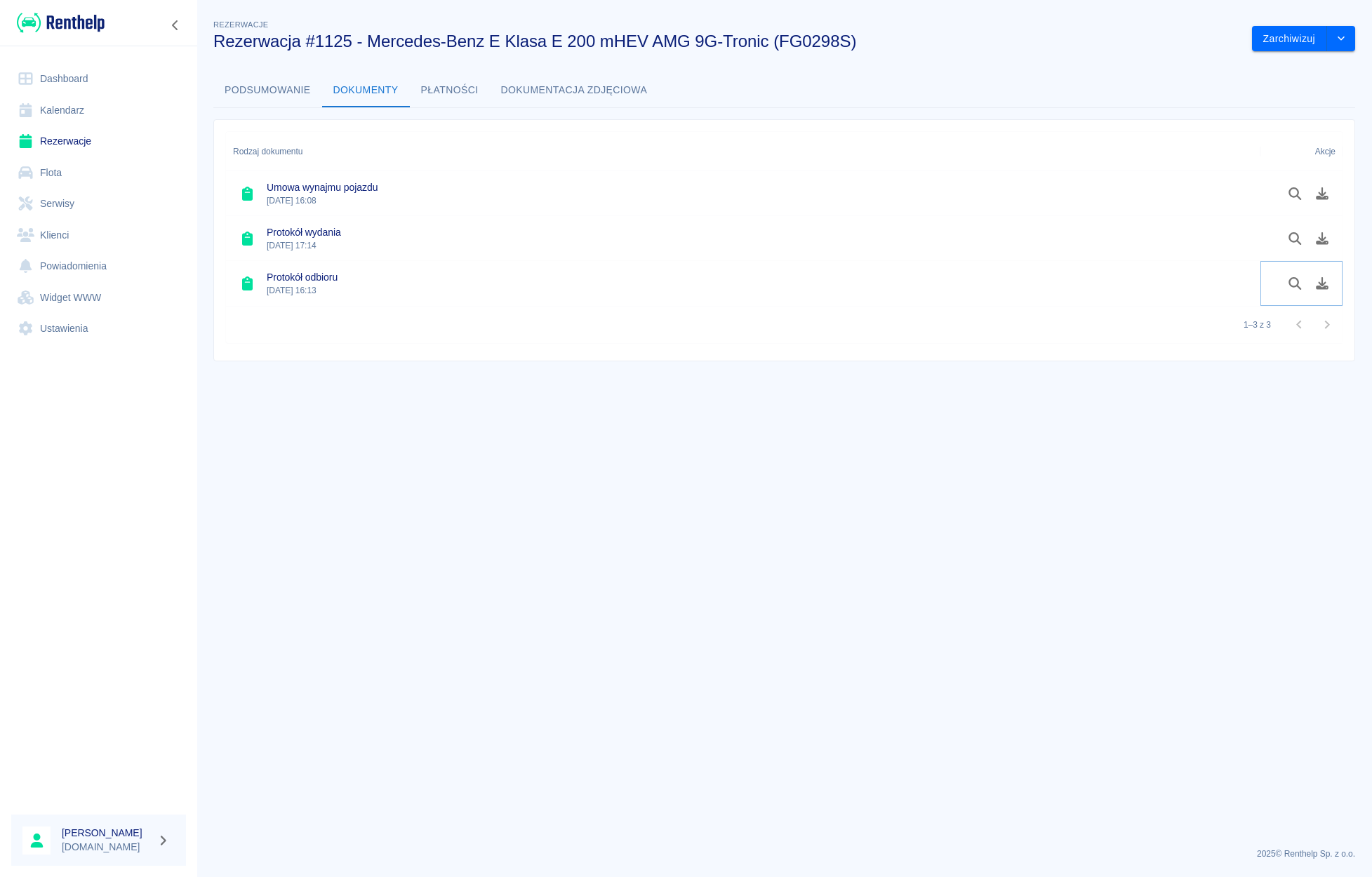
click at [1220, 289] on button "Pobierz dokument" at bounding box center [1323, 283] width 27 height 24
click at [1220, 195] on icon "Pobierz dokument" at bounding box center [1322, 193] width 12 height 12
